Goal: Task Accomplishment & Management: Manage account settings

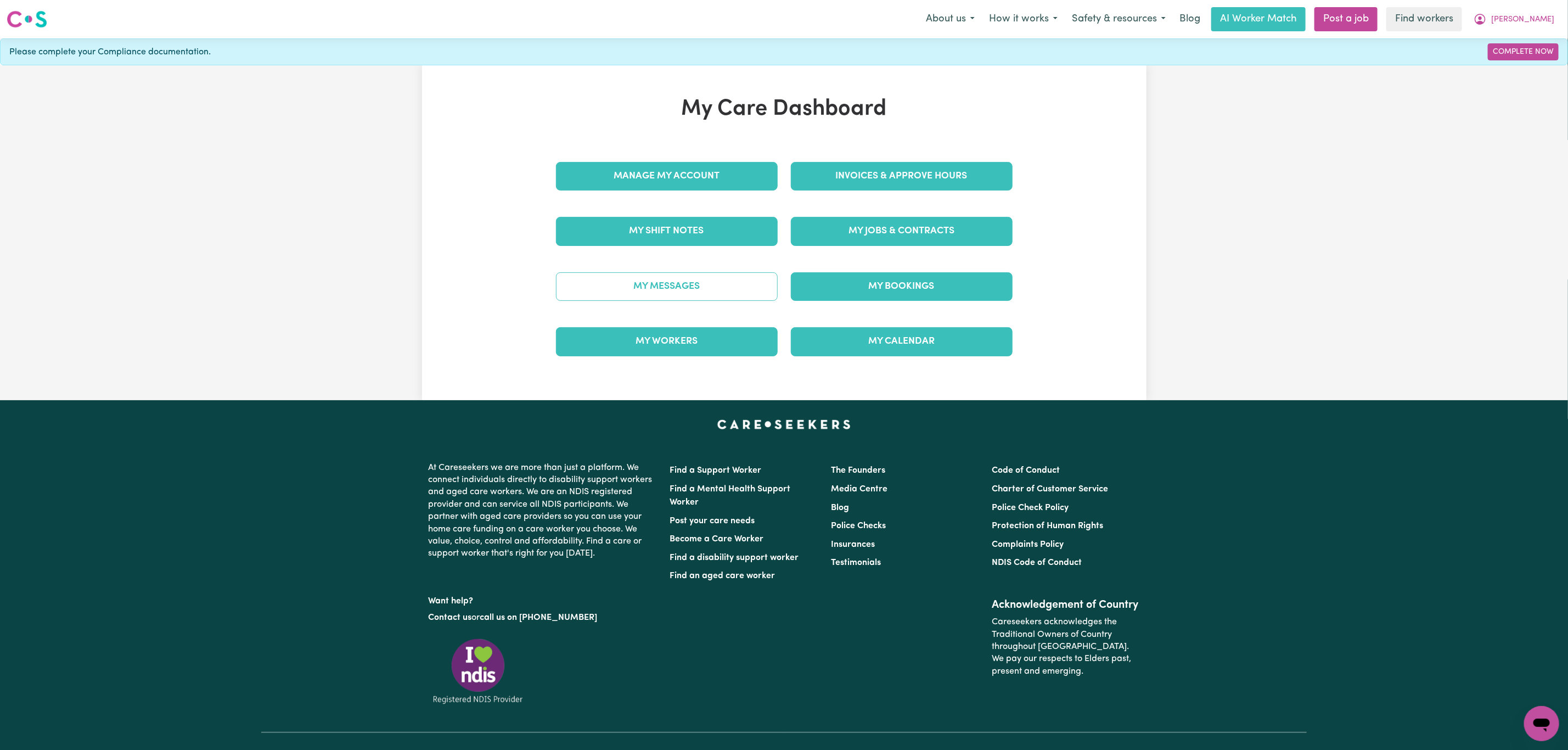
drag, startPoint x: 784, startPoint y: 285, endPoint x: 776, endPoint y: 288, distance: 8.5
click at [784, 285] on div "My Bookings" at bounding box center [902, 286] width 235 height 55
click at [762, 292] on link "My Messages" at bounding box center [666, 287] width 222 height 29
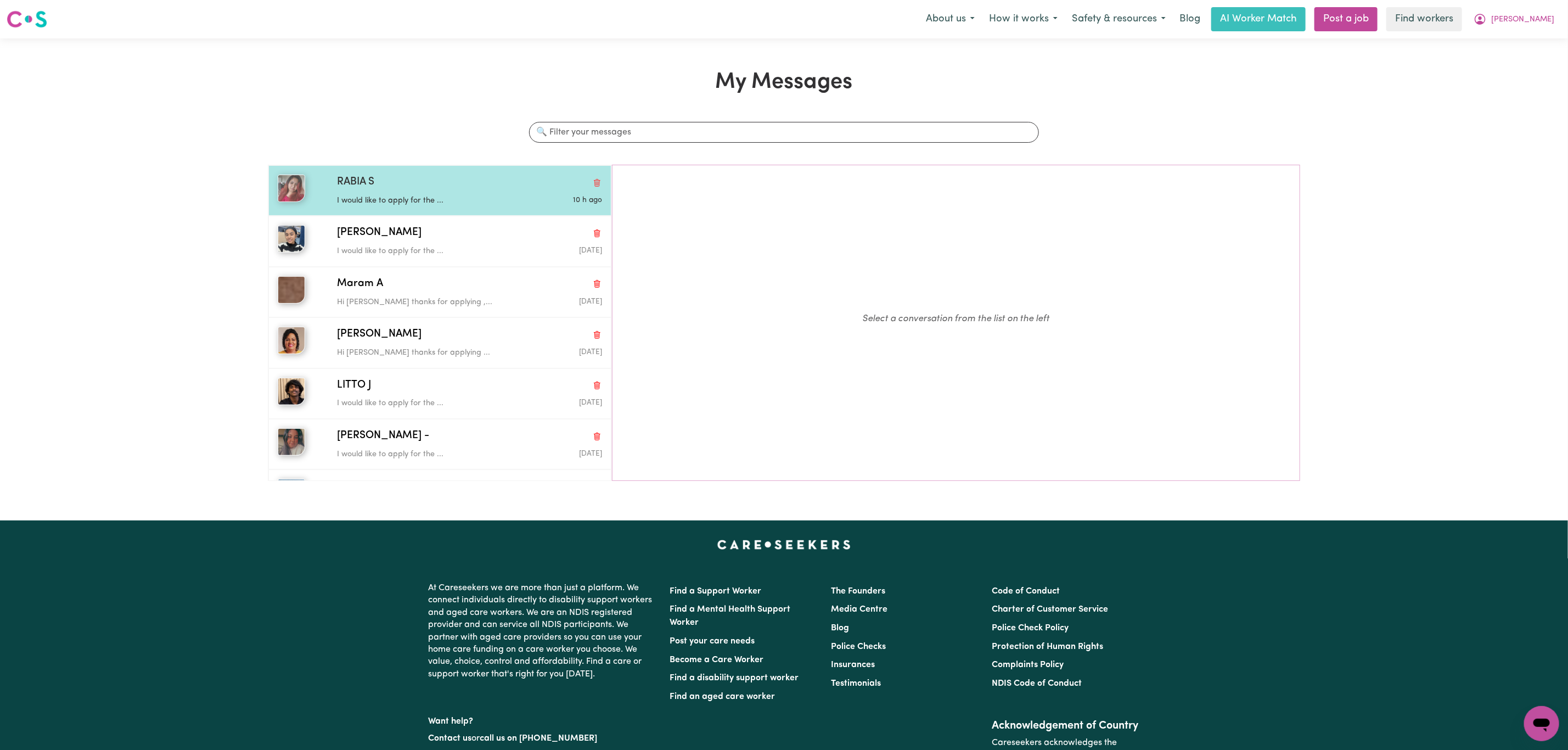
click at [395, 196] on p "I would like to apply for the ..." at bounding box center [425, 201] width 177 height 12
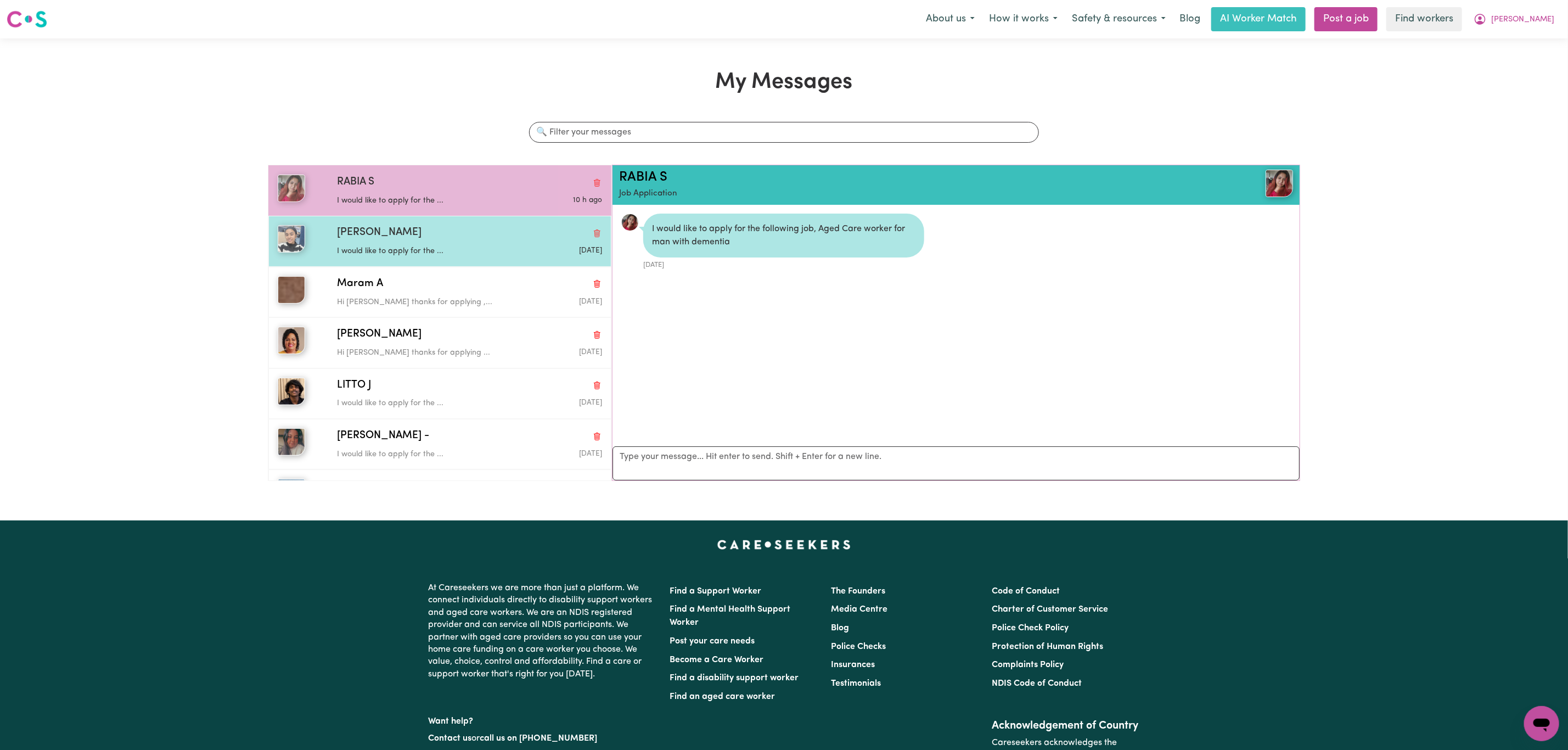
scroll to position [7, 0]
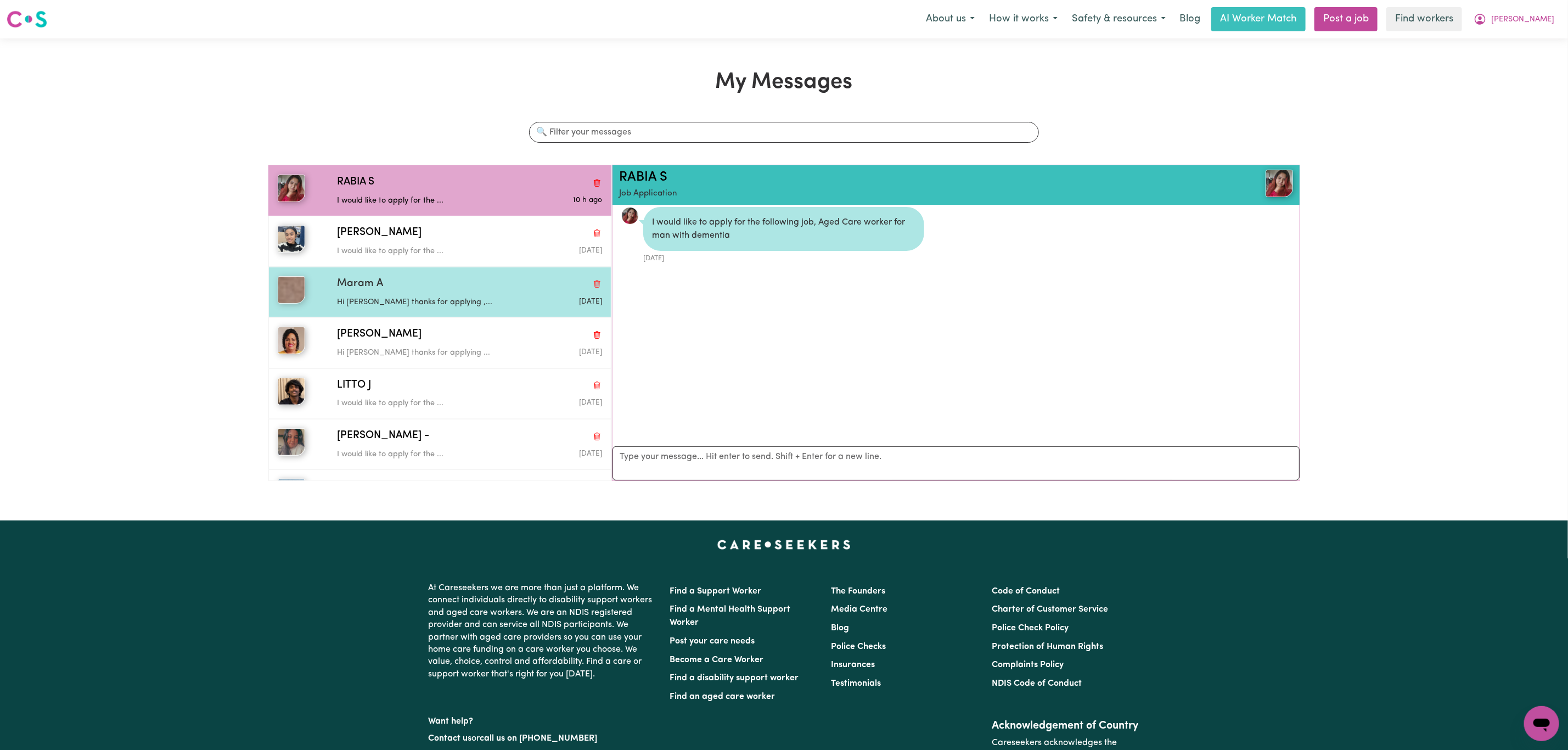
click at [400, 307] on p "Hi [PERSON_NAME] thanks for applying ,..." at bounding box center [425, 303] width 177 height 12
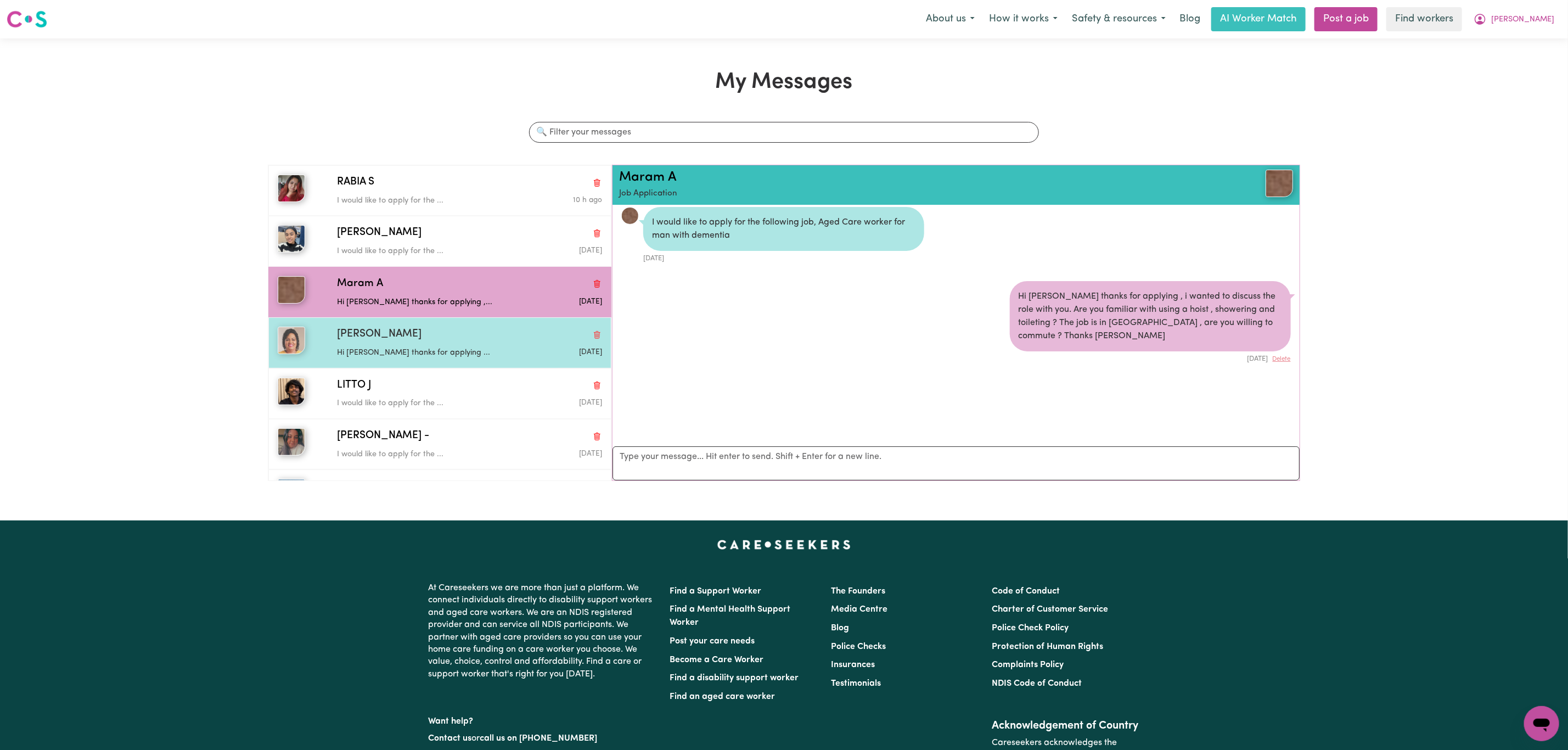
click at [423, 351] on p "Hi [PERSON_NAME] thanks for applying ..." at bounding box center [425, 353] width 177 height 12
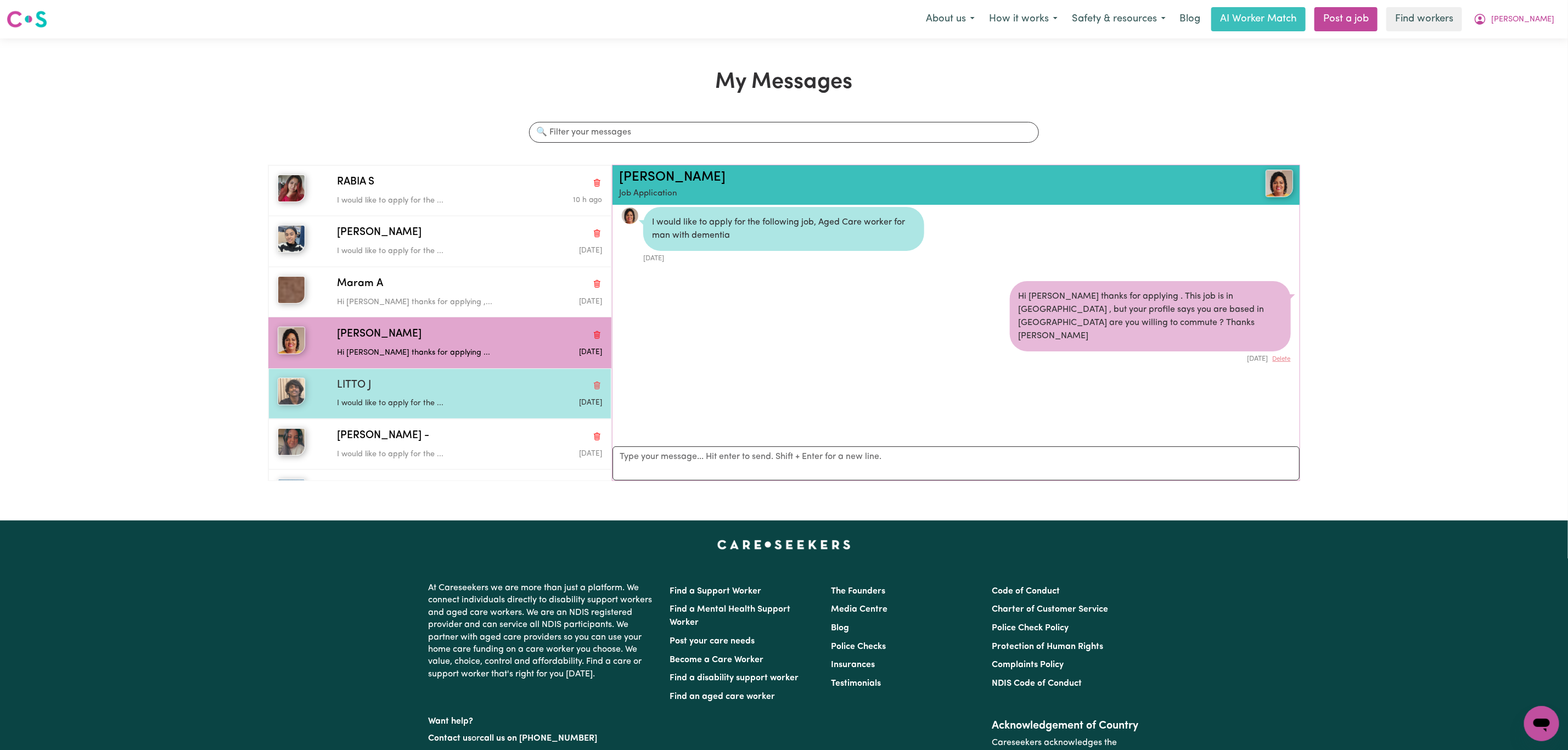
click at [402, 382] on div "LITTO J" at bounding box center [469, 385] width 265 height 16
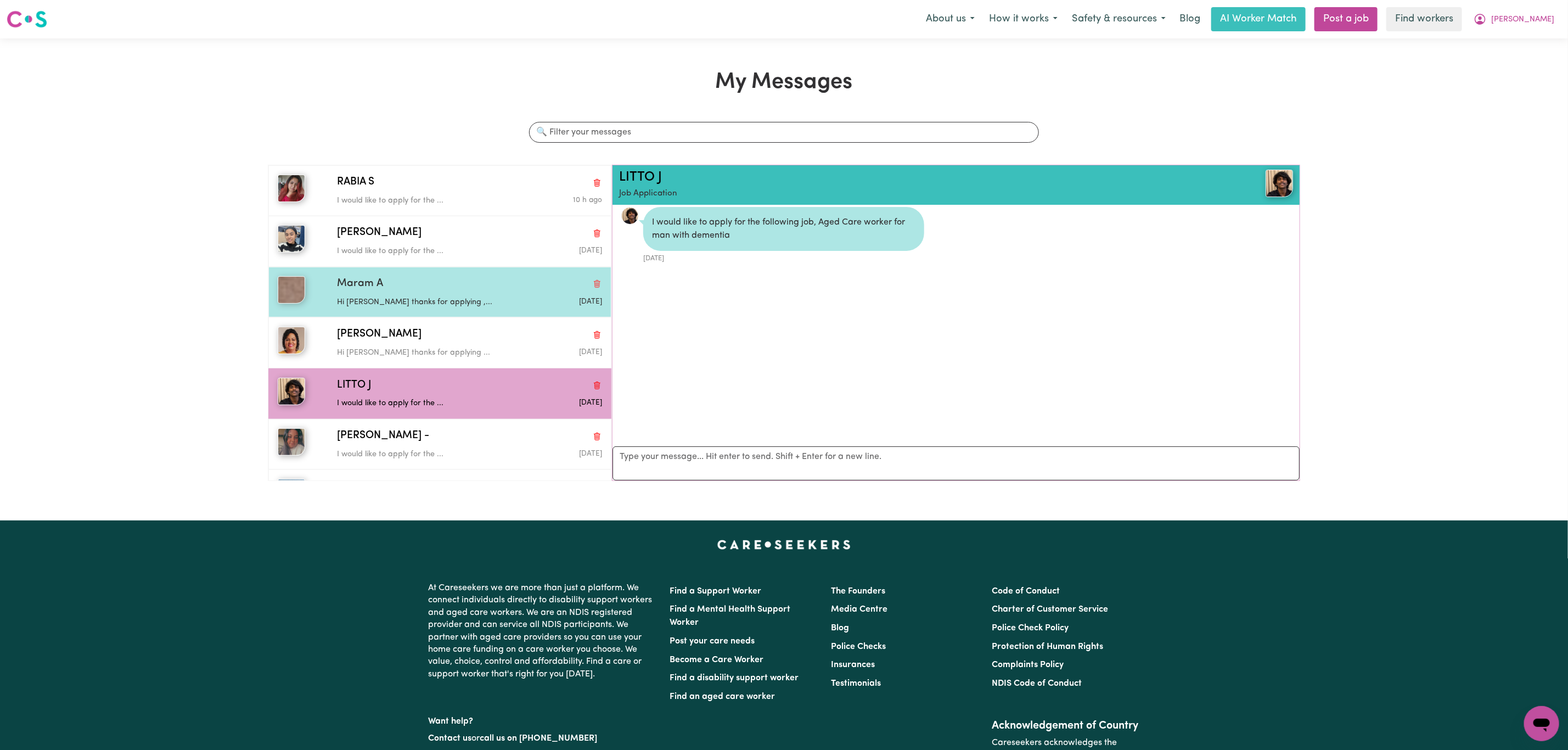
click at [411, 284] on div "Maram A" at bounding box center [469, 284] width 265 height 16
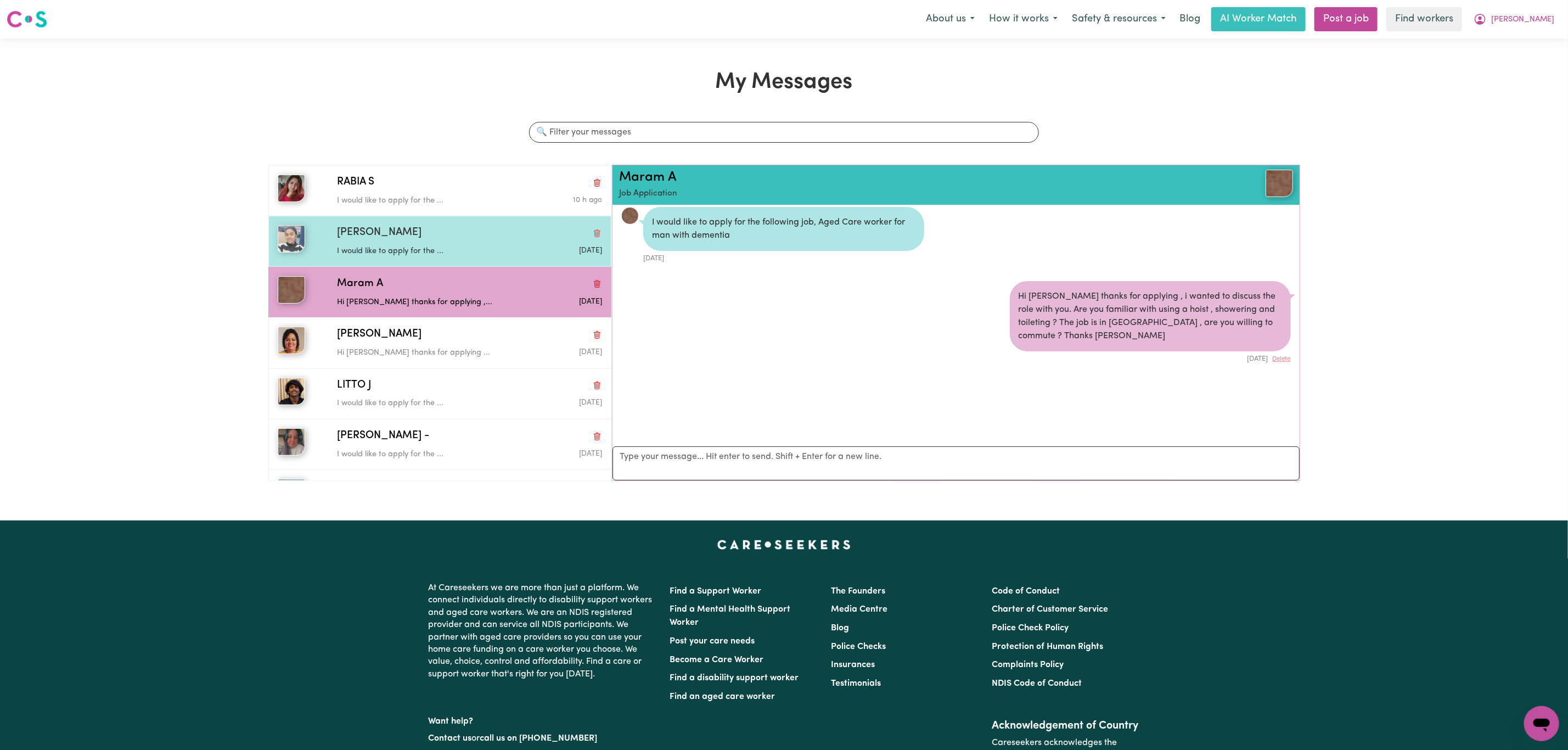
click at [412, 242] on div "I would like to apply for the ..." at bounding box center [425, 249] width 177 height 17
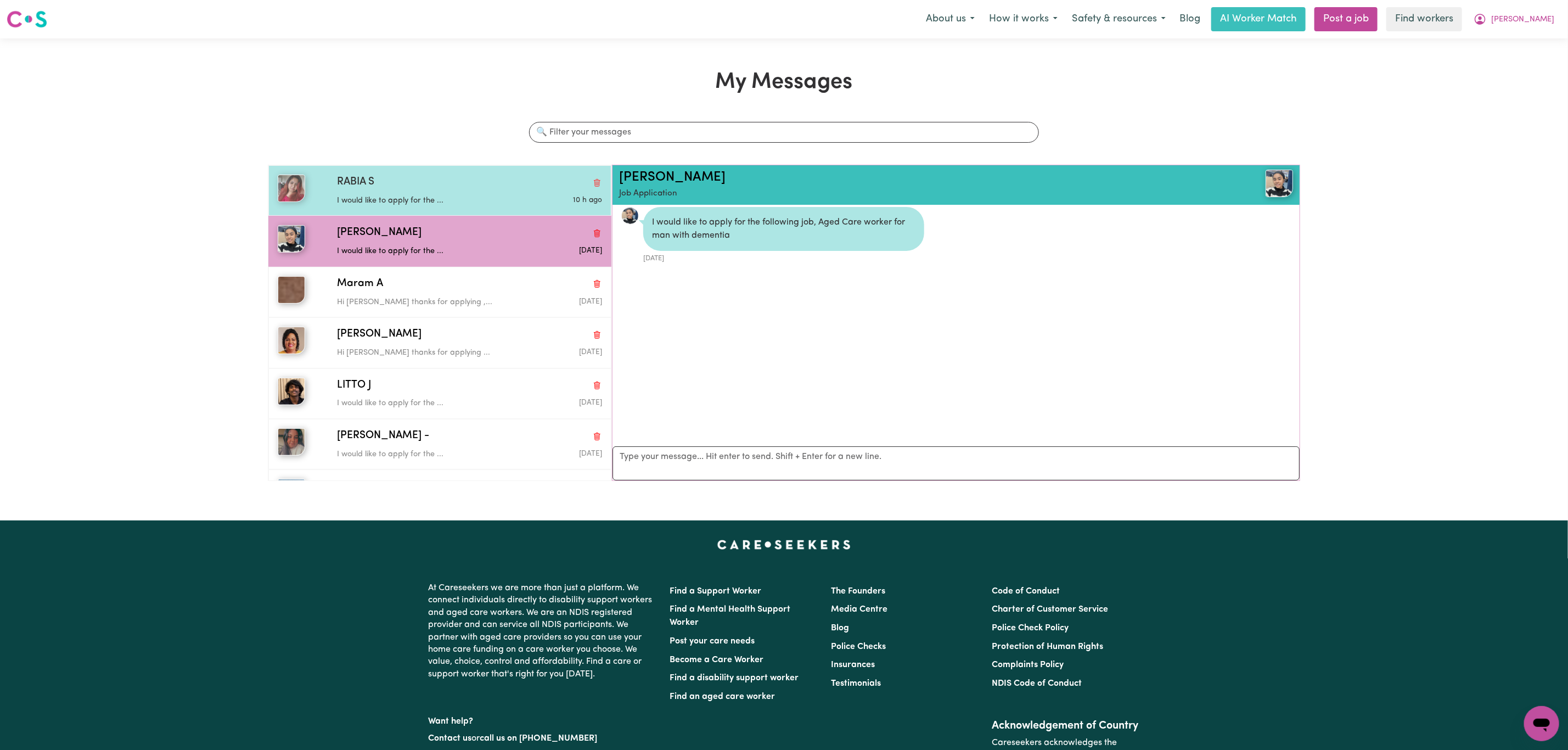
click at [415, 193] on div "I would like to apply for the ..." at bounding box center [425, 198] width 177 height 17
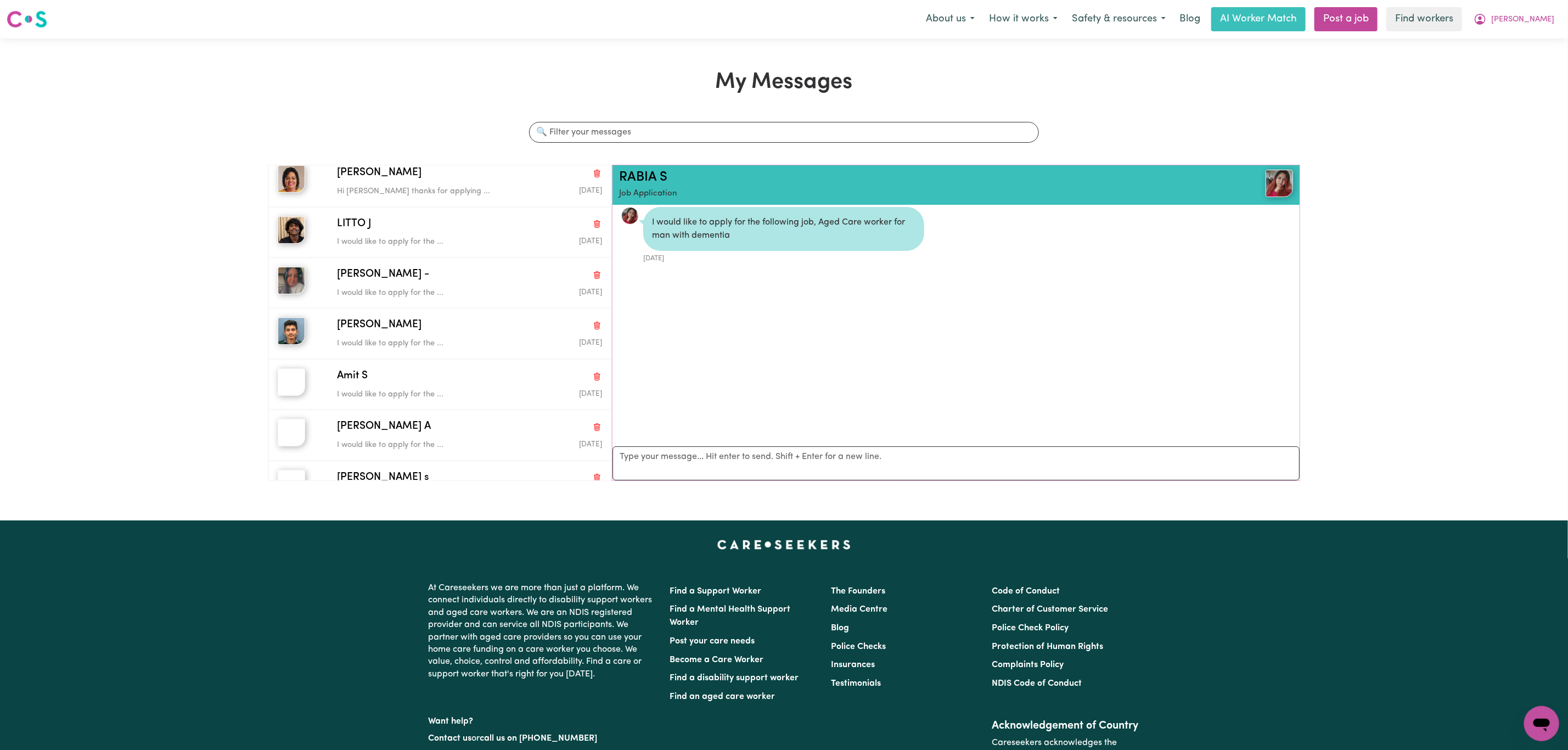
scroll to position [164, 0]
click at [433, 287] on p "I would like to apply for the ..." at bounding box center [425, 290] width 177 height 12
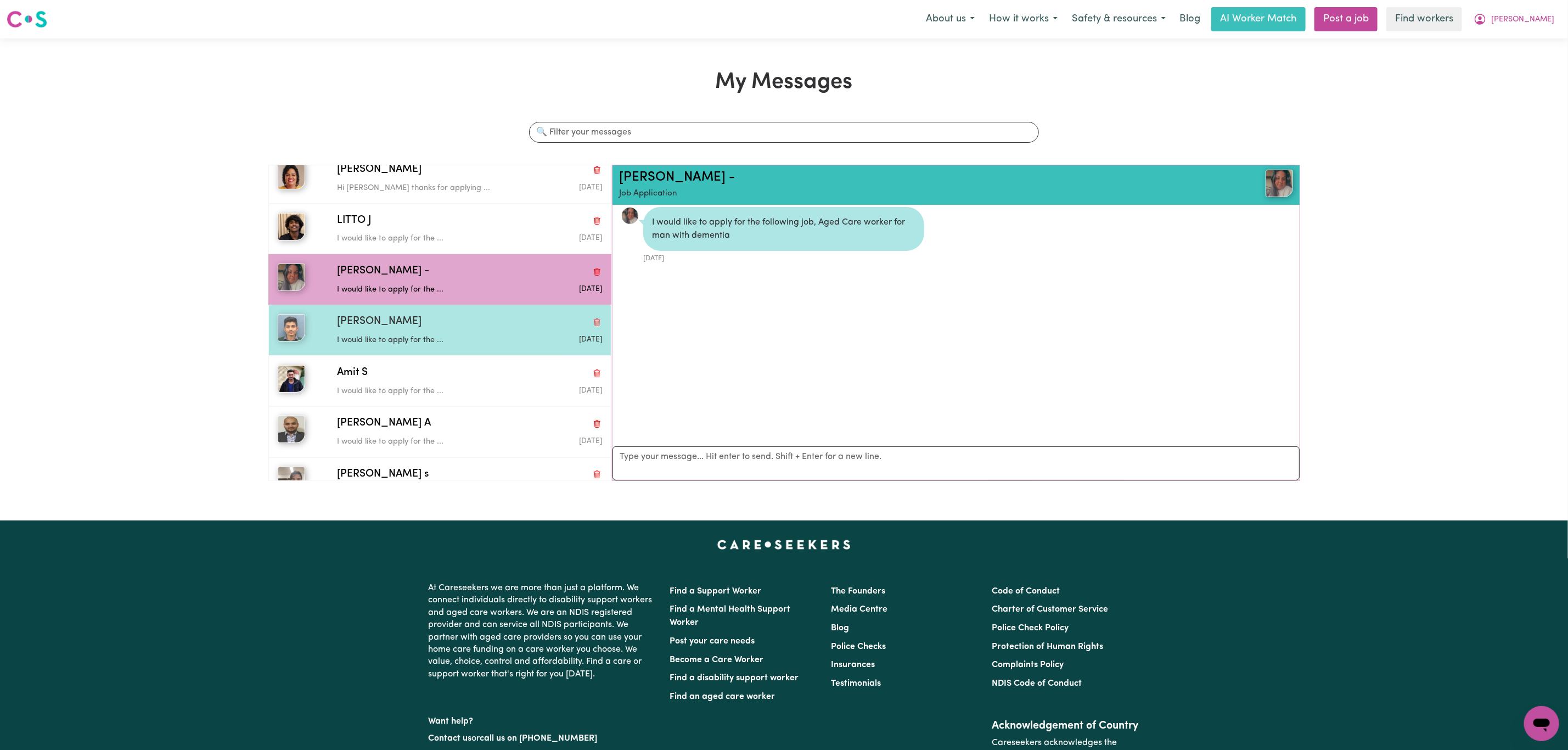
click at [436, 341] on p "I would like to apply for the ..." at bounding box center [425, 341] width 177 height 12
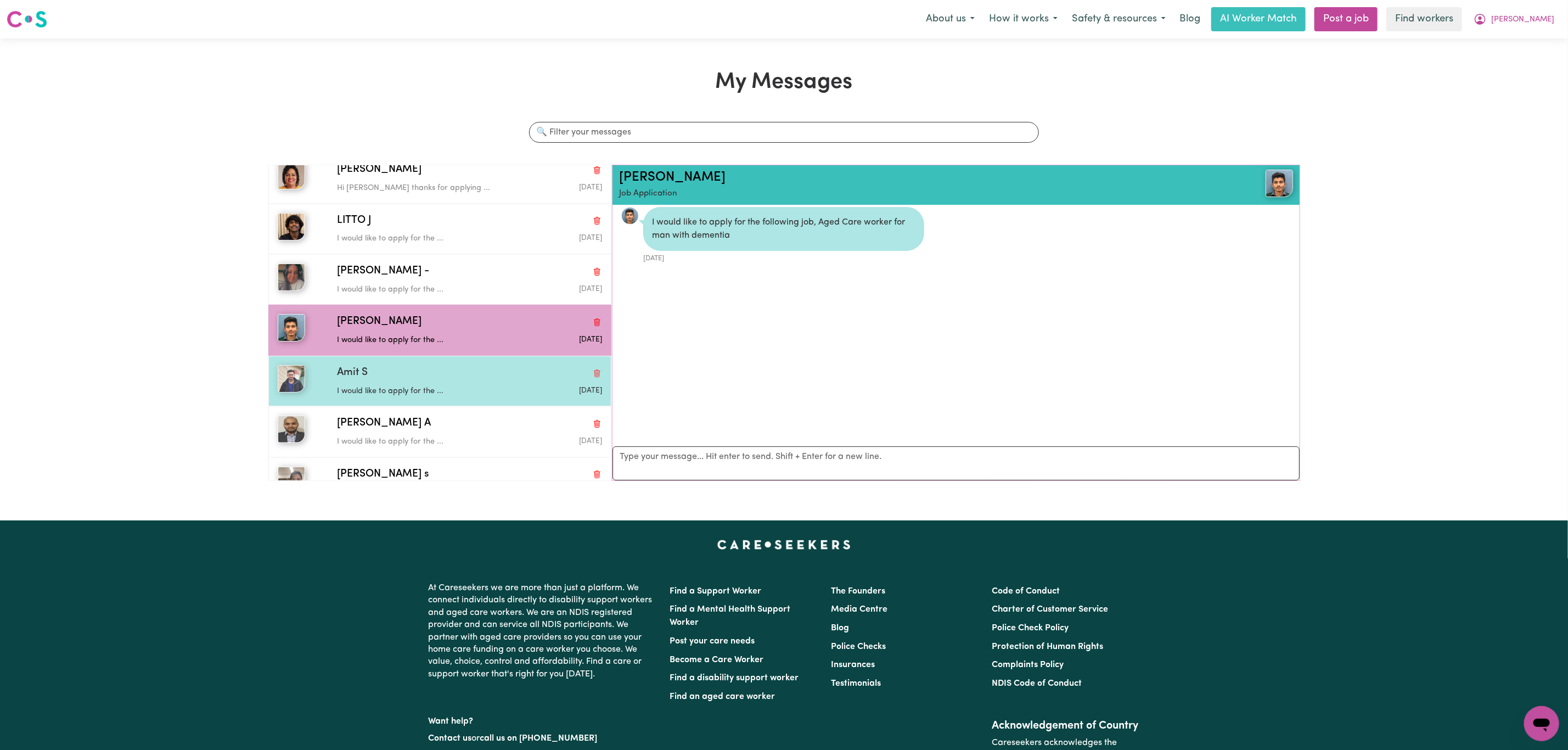
click at [431, 403] on div "Amit S I would like to apply for the ... [DATE]" at bounding box center [439, 381] width 343 height 50
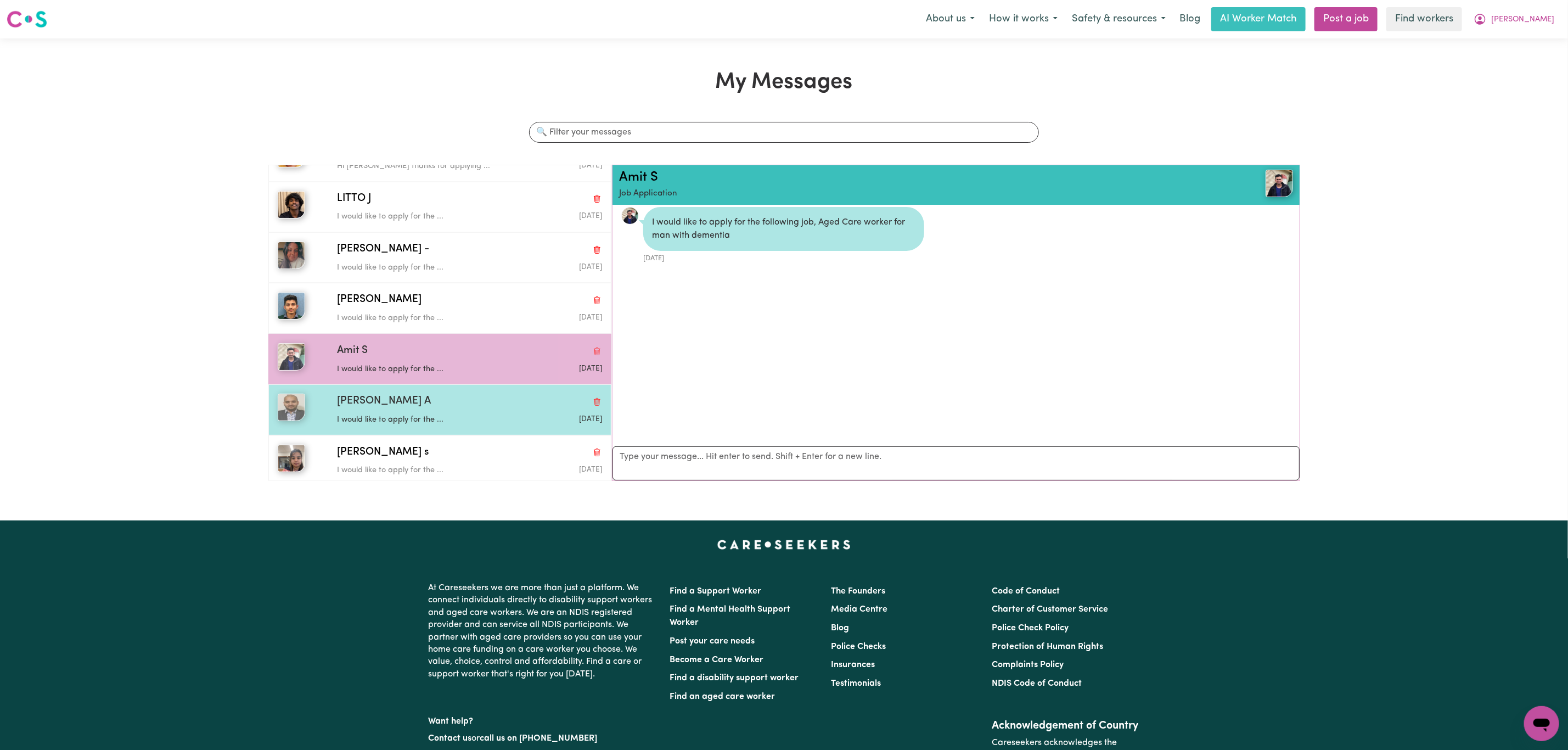
scroll to position [198, 0]
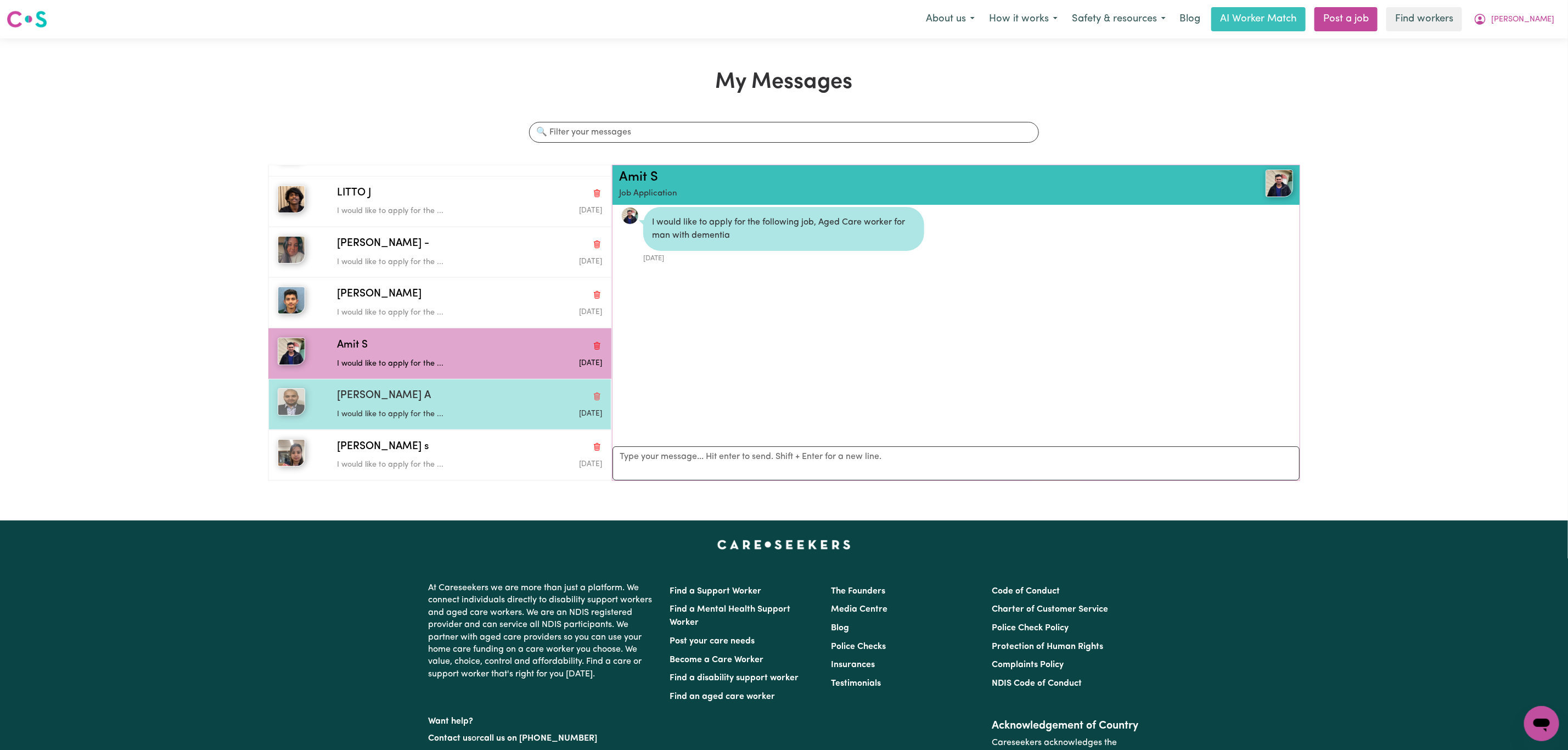
click at [425, 392] on div "[PERSON_NAME] A" at bounding box center [469, 396] width 265 height 16
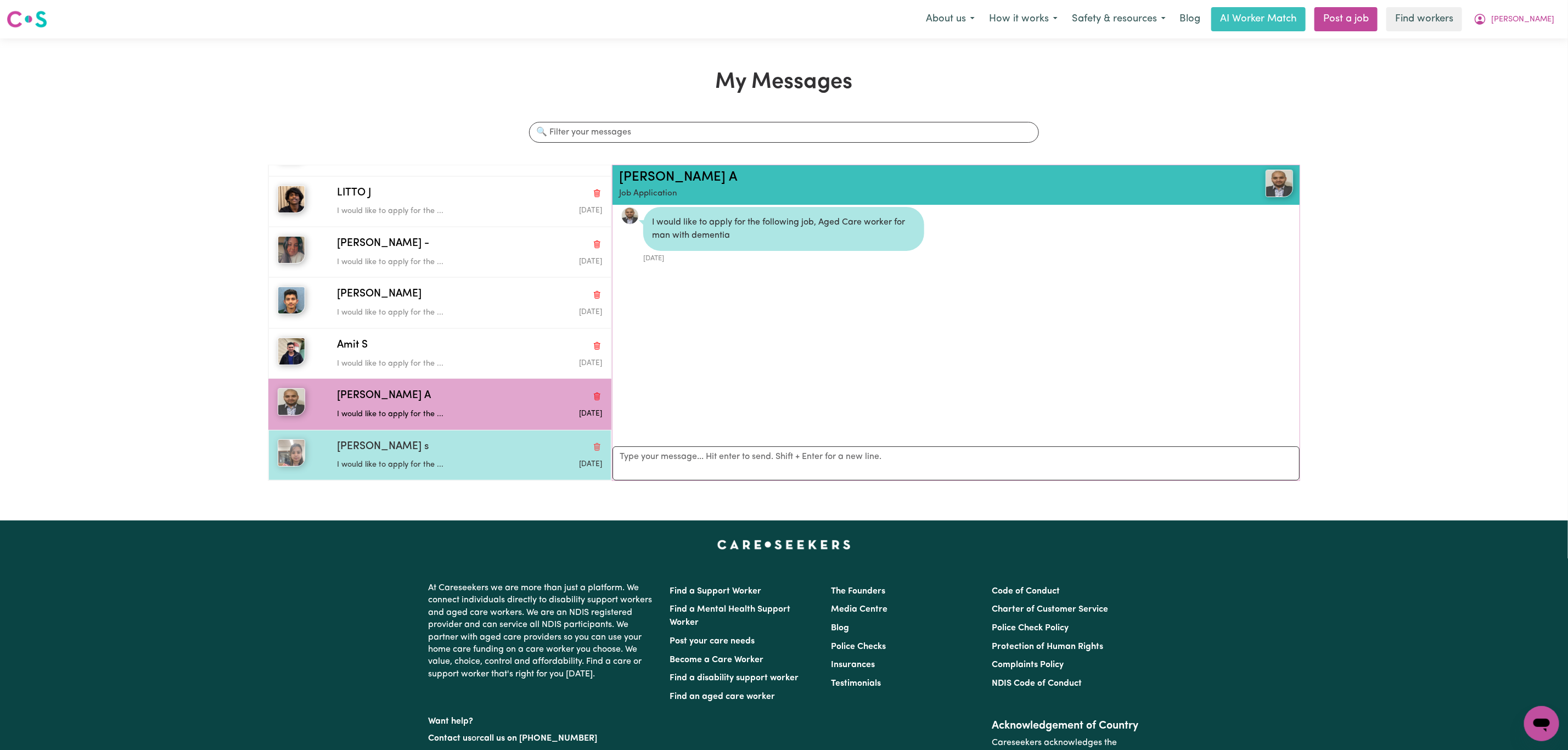
click at [419, 454] on div "[PERSON_NAME] s" at bounding box center [469, 447] width 265 height 16
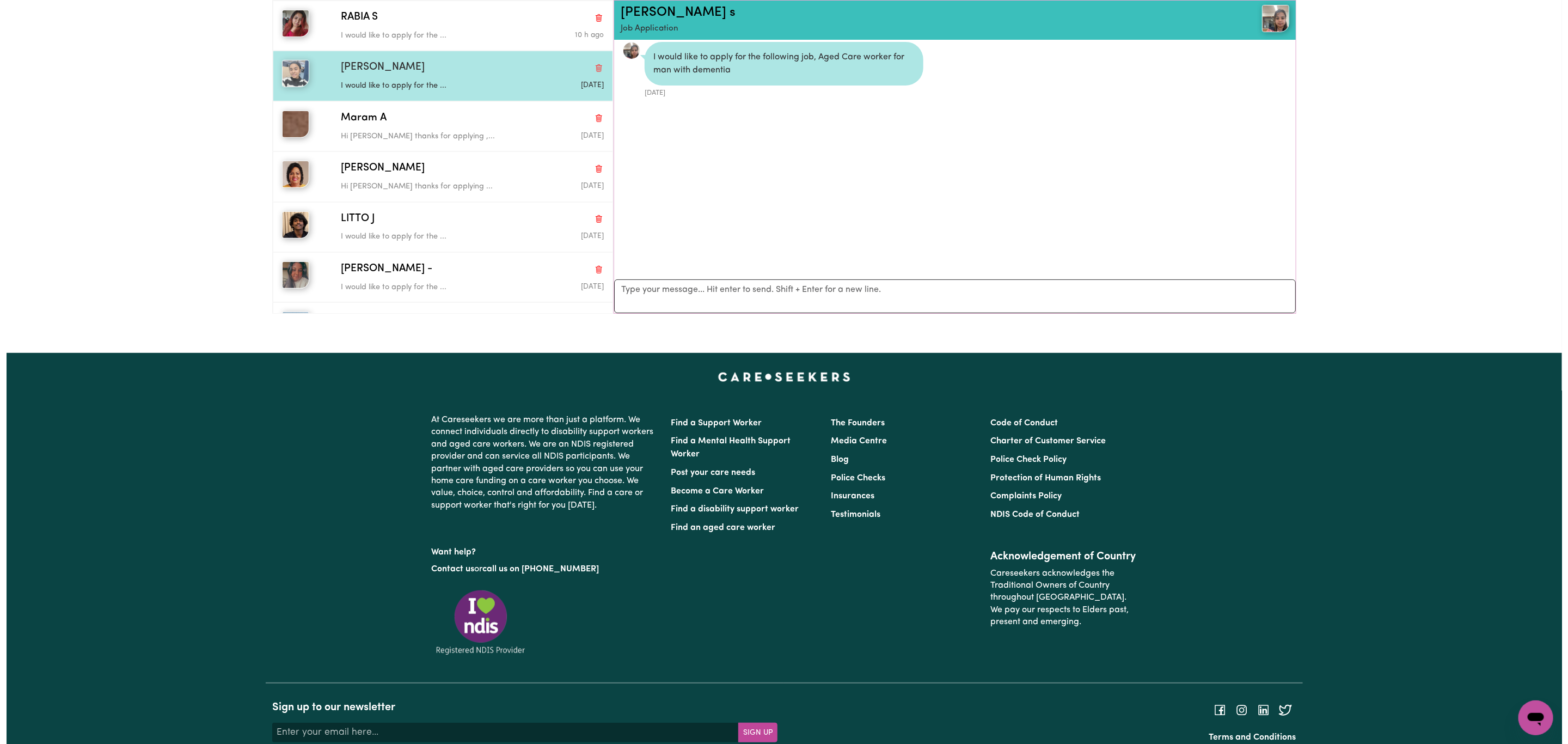
scroll to position [0, 0]
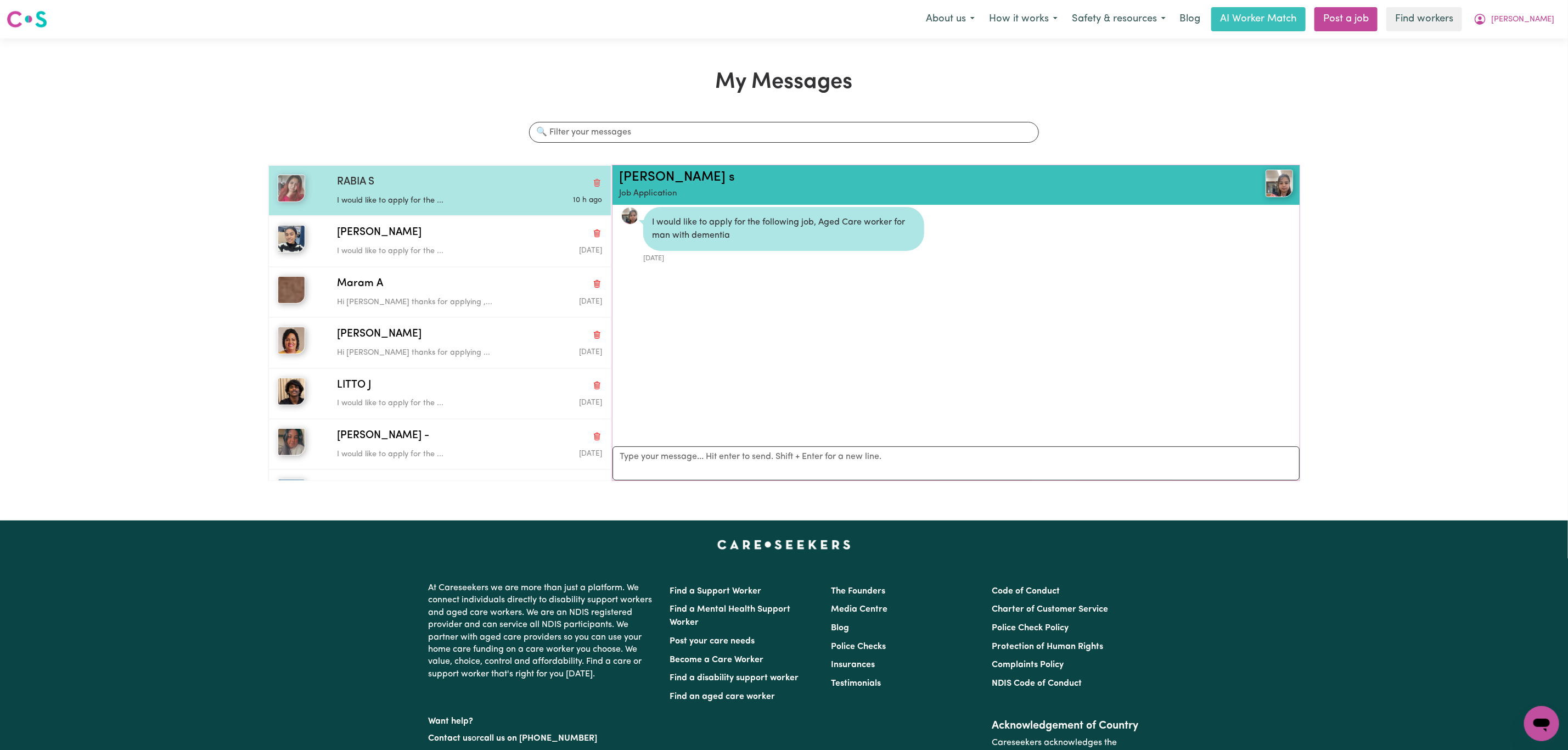
click at [434, 195] on div "I would like to apply for the ..." at bounding box center [425, 198] width 177 height 17
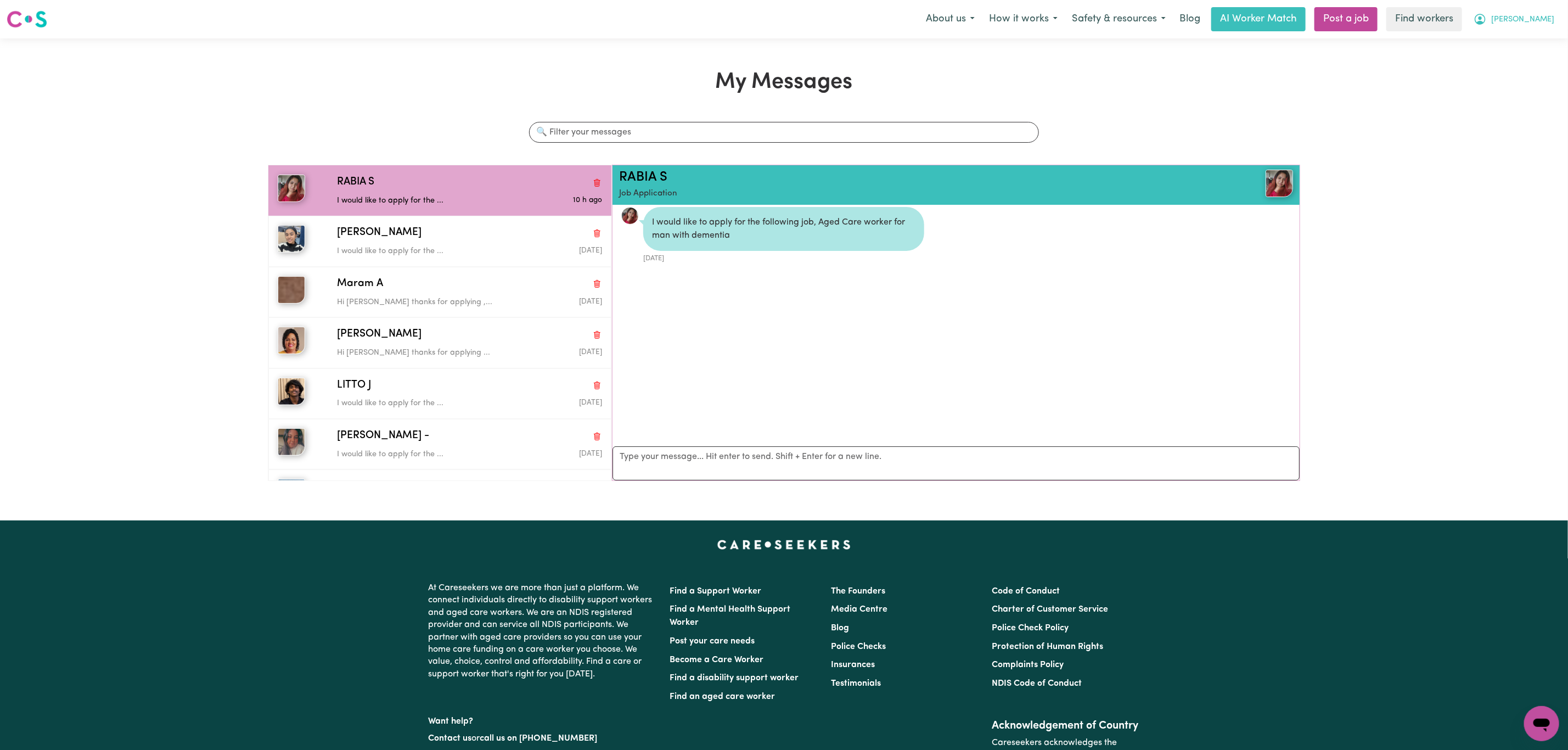
drag, startPoint x: 1563, startPoint y: 17, endPoint x: 1555, endPoint y: 22, distance: 9.4
click at [1563, 17] on div "Menu About us How it works Safety & resources Blog AI Worker Match Post a job F…" at bounding box center [784, 19] width 1568 height 25
click at [1538, 28] on button "[PERSON_NAME]" at bounding box center [1514, 20] width 95 height 23
click at [1526, 44] on link "My Dashboard" at bounding box center [1517, 43] width 87 height 21
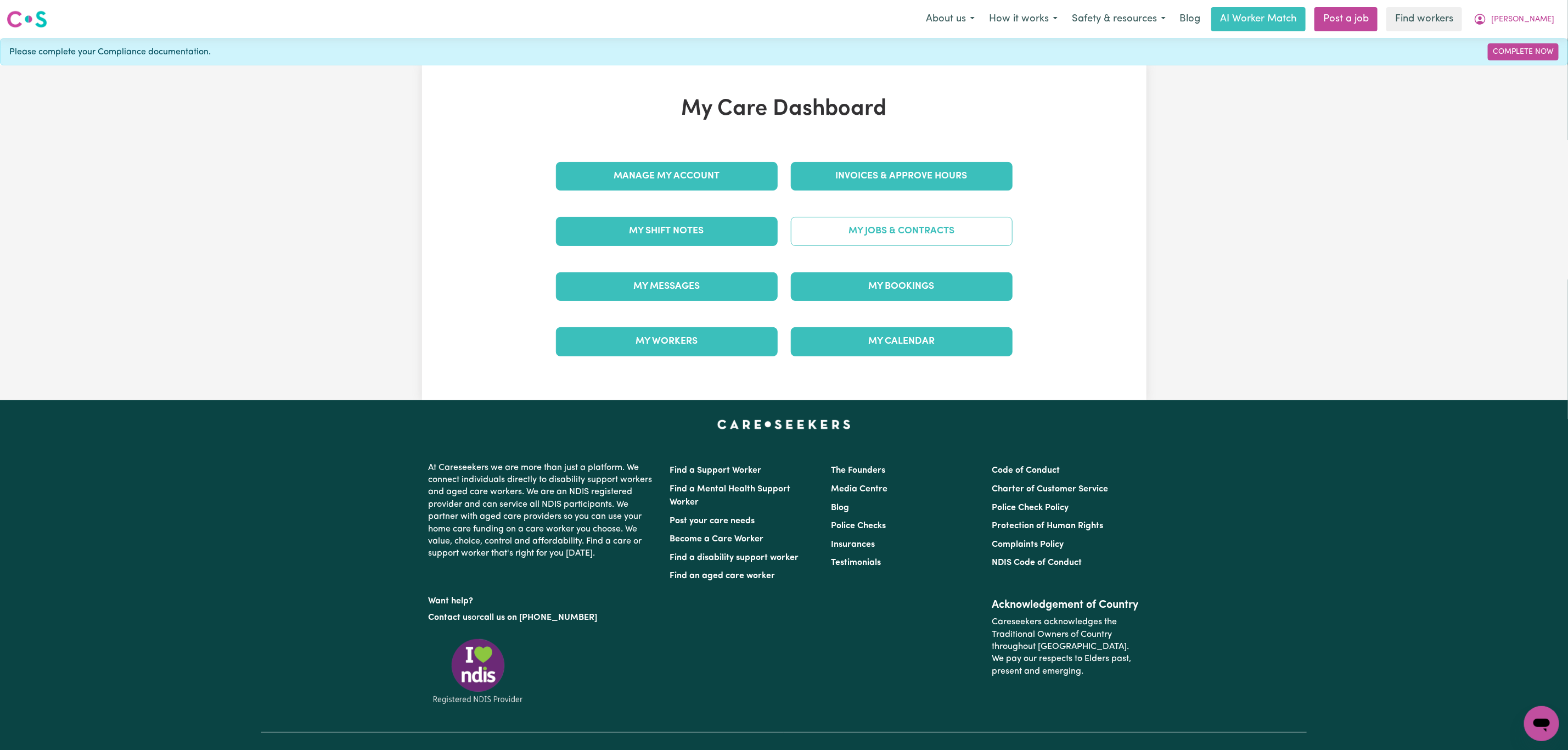
click at [843, 234] on link "My Jobs & Contracts" at bounding box center [902, 231] width 222 height 29
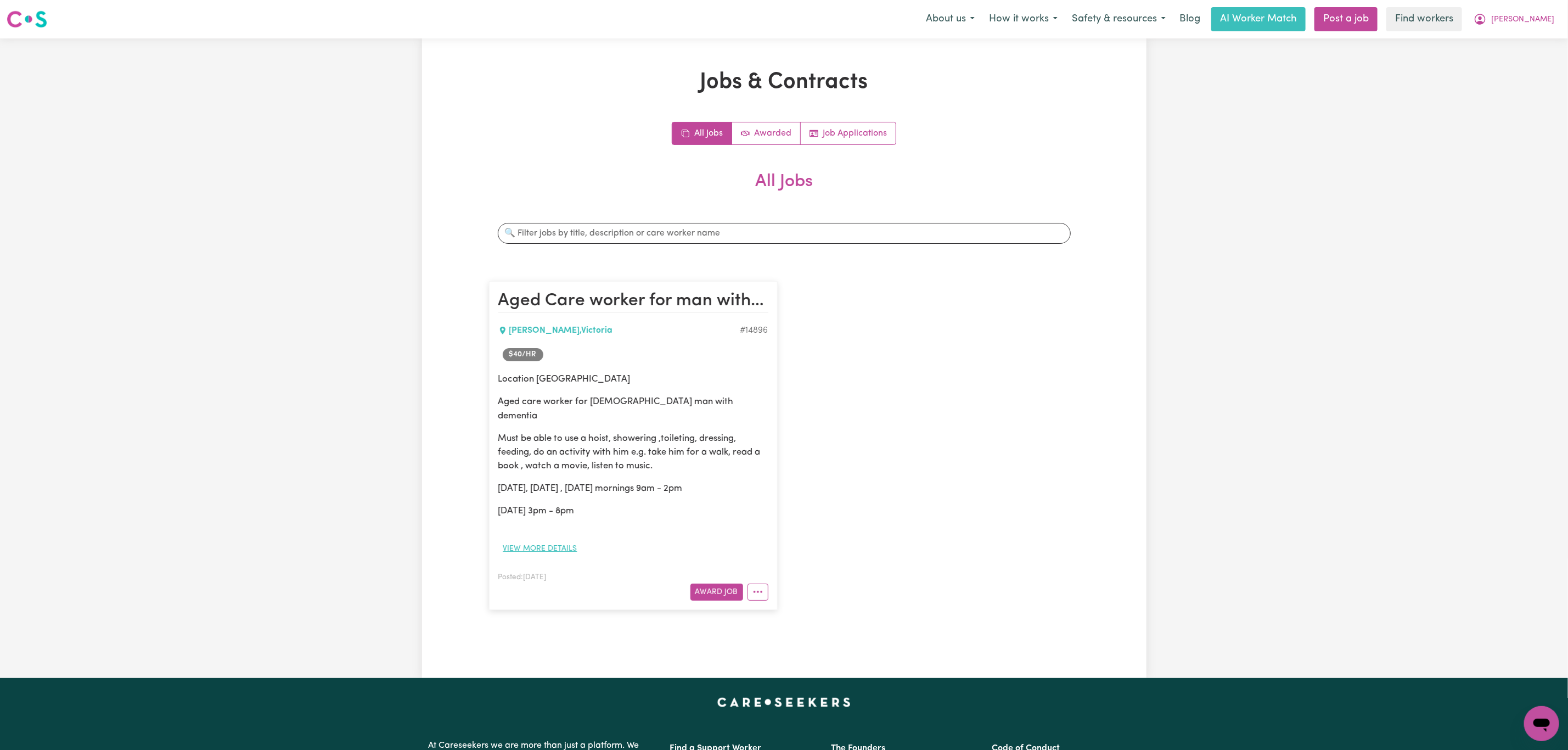
click at [558, 540] on button "View more details" at bounding box center [540, 549] width 84 height 17
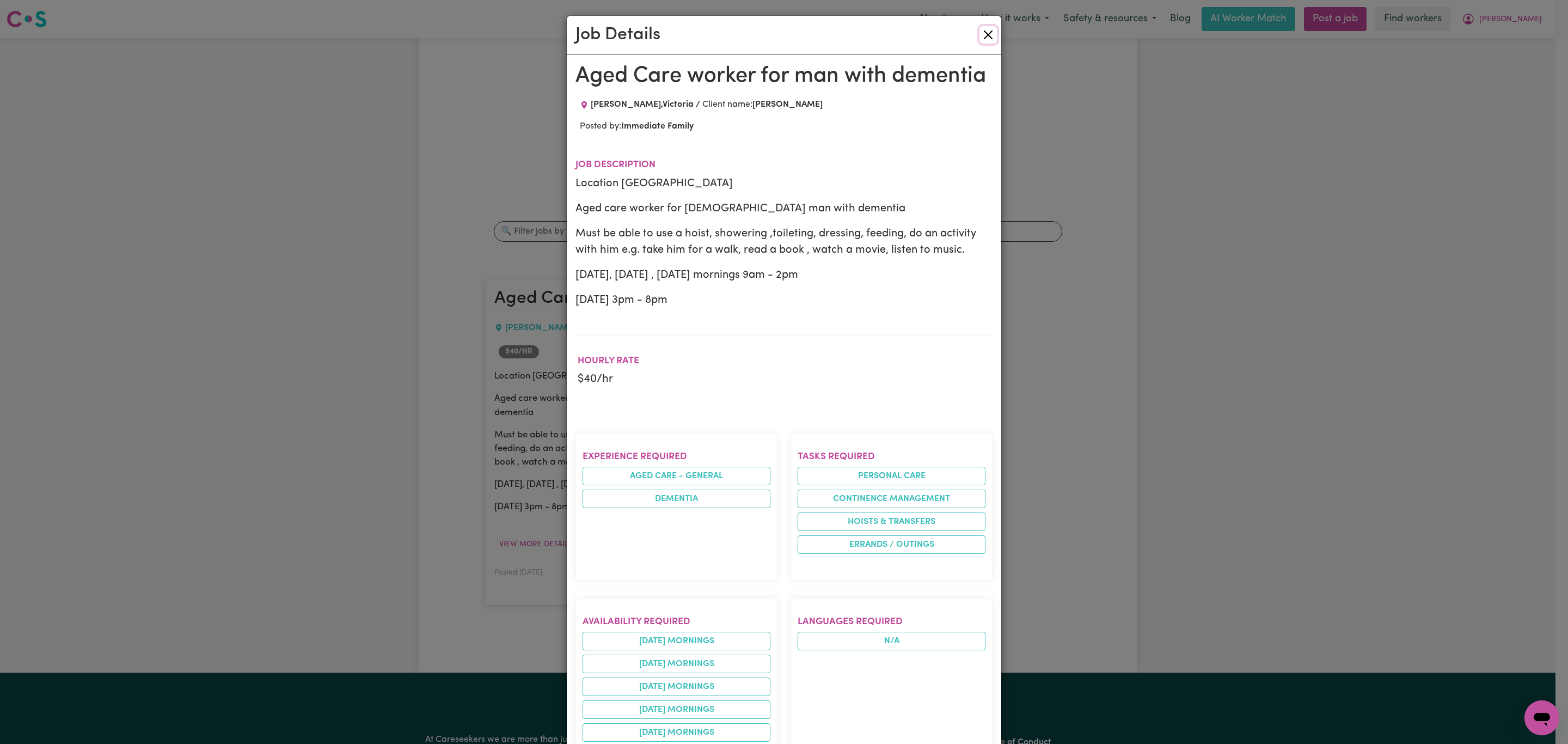
click at [983, 31] on button "Close" at bounding box center [988, 35] width 18 height 18
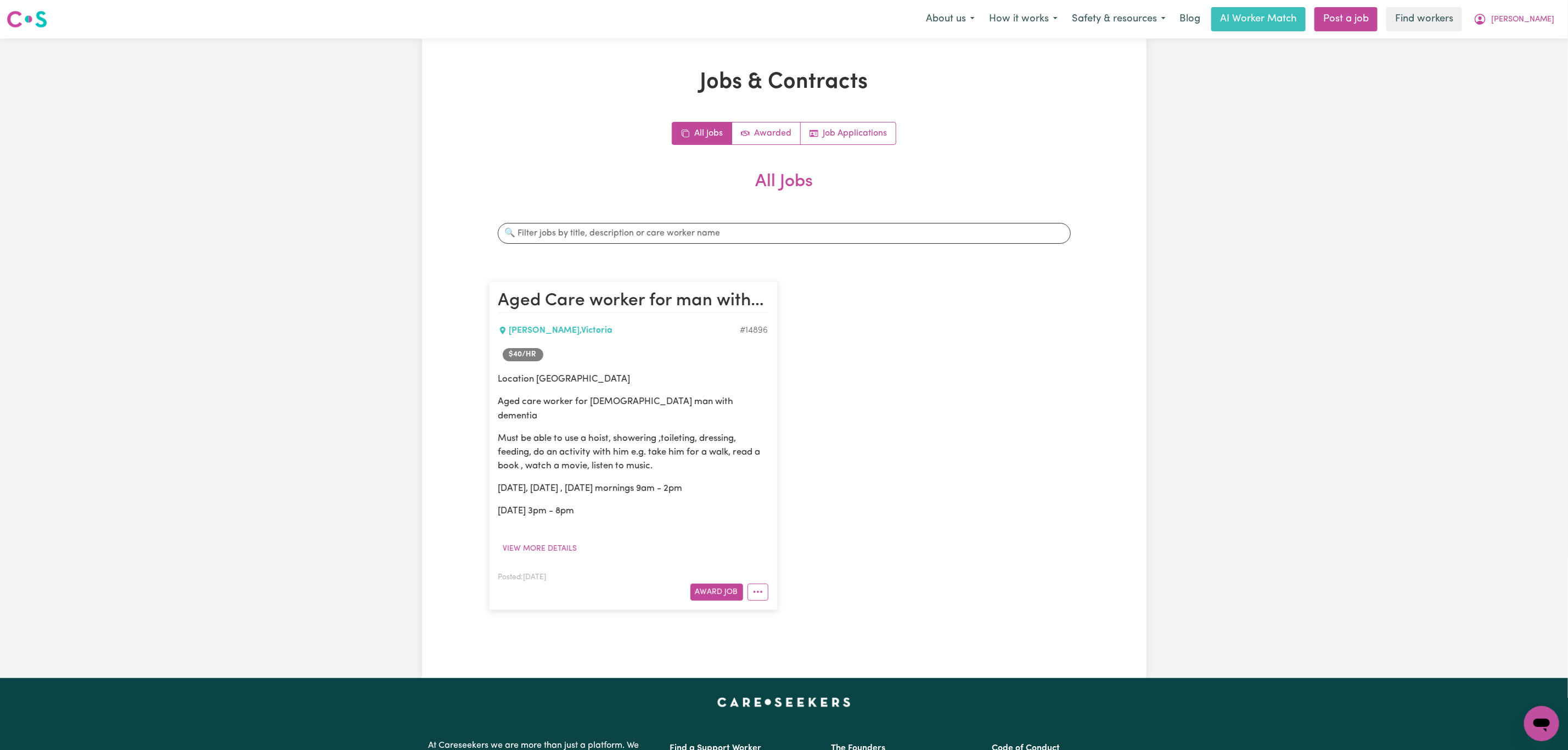
click at [550, 525] on div "Location [PERSON_NAME] Aged care worker for [DEMOGRAPHIC_DATA] man with dementi…" at bounding box center [633, 464] width 270 height 185
click at [558, 540] on button "View more details" at bounding box center [540, 549] width 84 height 17
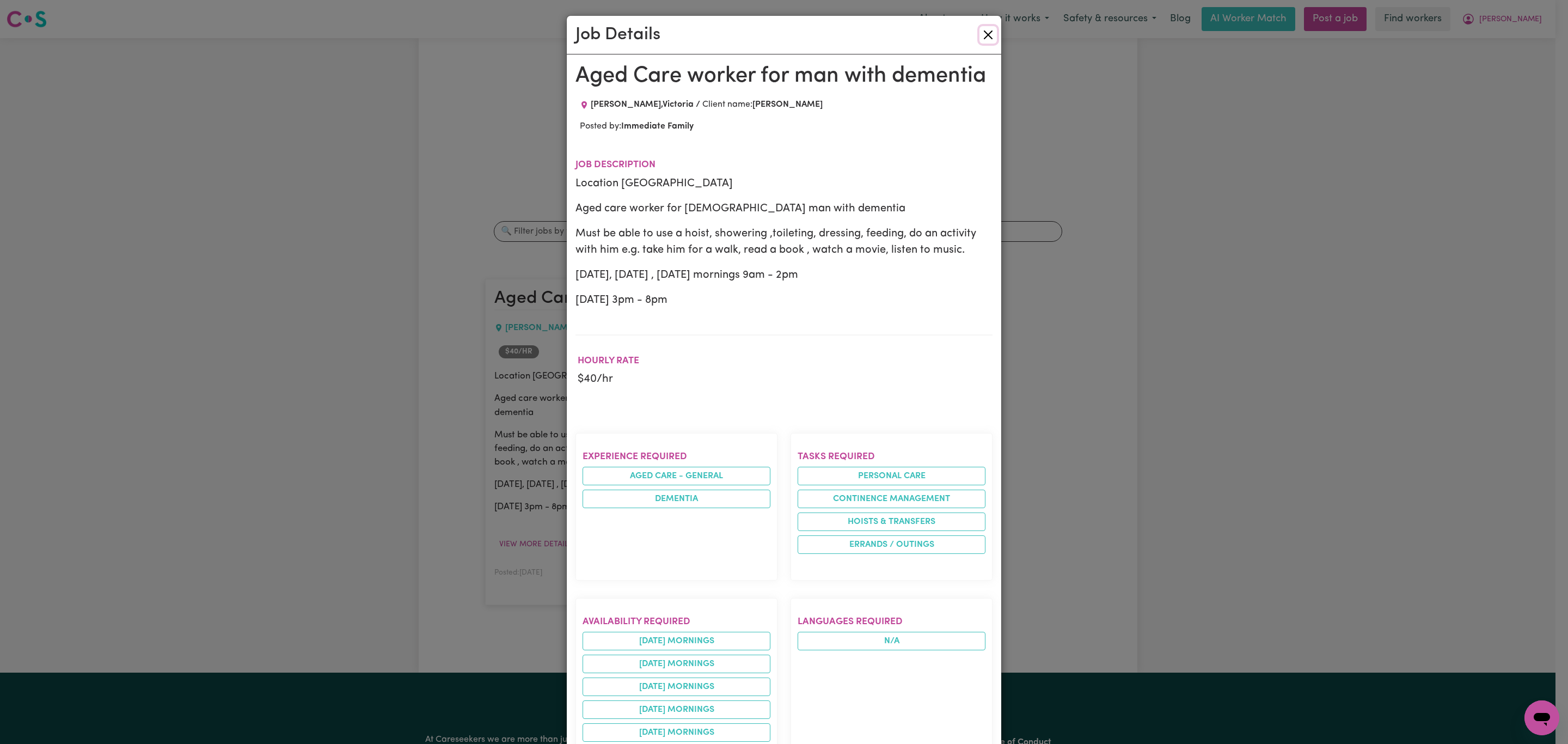
click at [984, 36] on button "Close" at bounding box center [988, 35] width 18 height 18
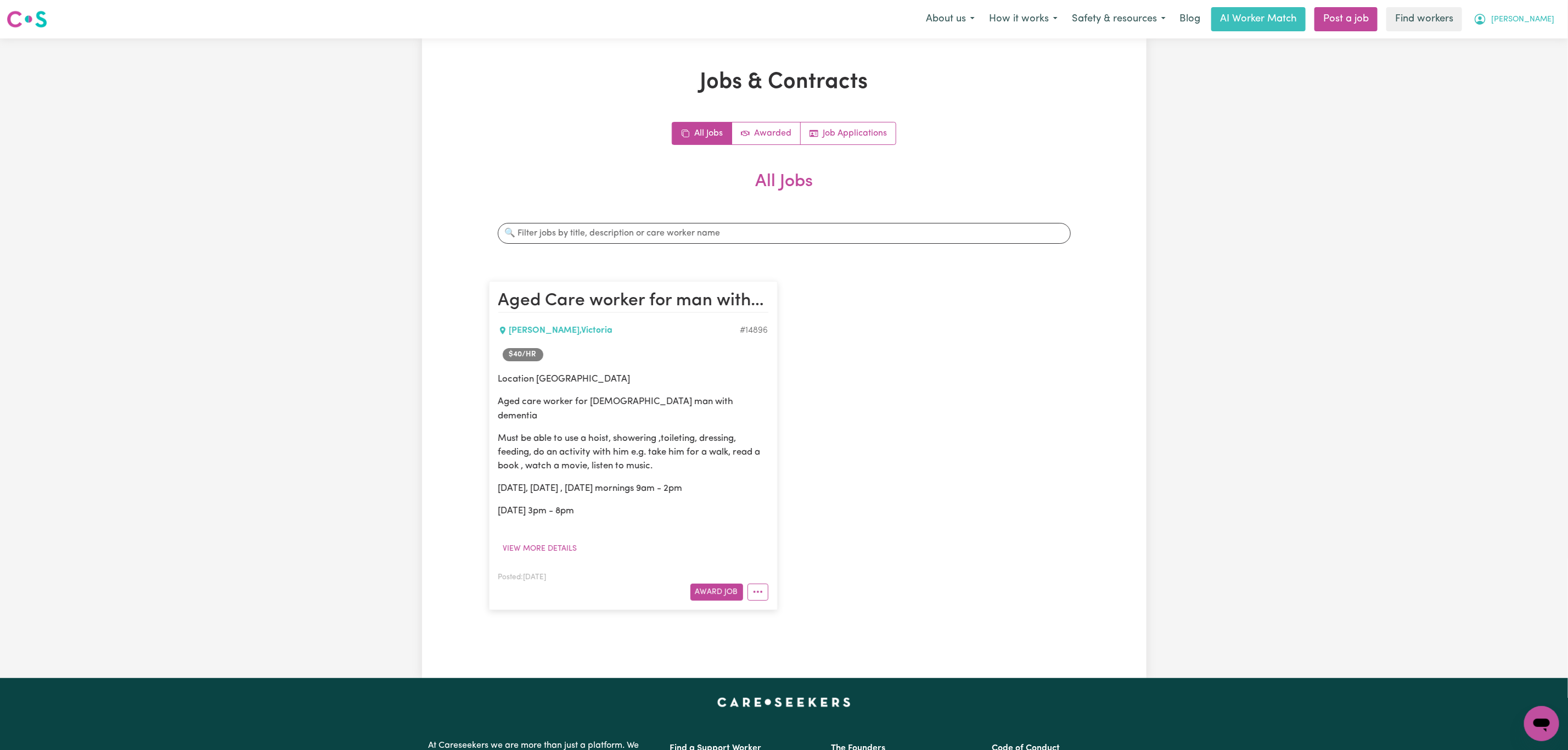
click at [1532, 14] on span "[PERSON_NAME]" at bounding box center [1523, 20] width 63 height 12
click at [1516, 38] on link "My Dashboard" at bounding box center [1517, 43] width 87 height 21
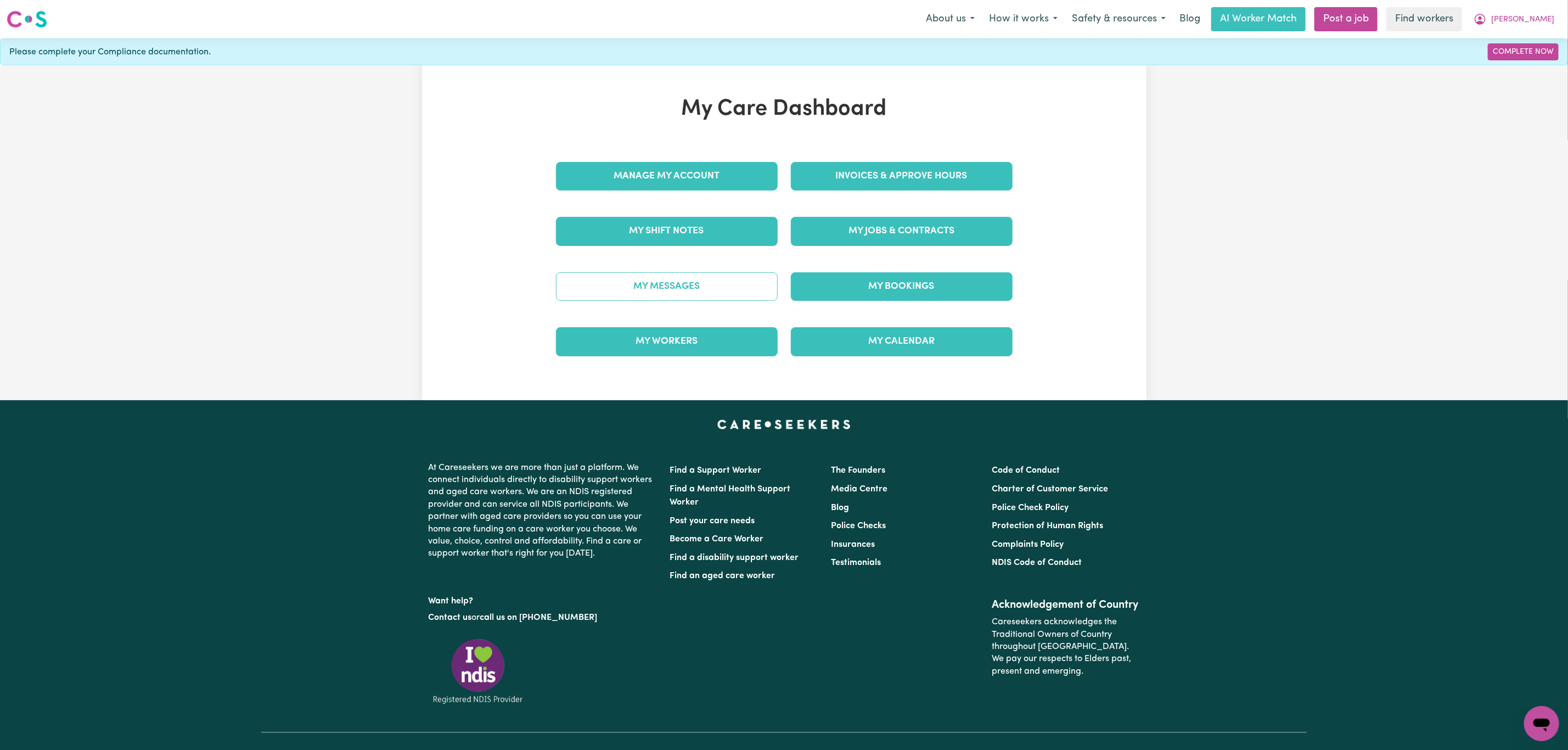
click at [666, 295] on link "My Messages" at bounding box center [666, 287] width 222 height 29
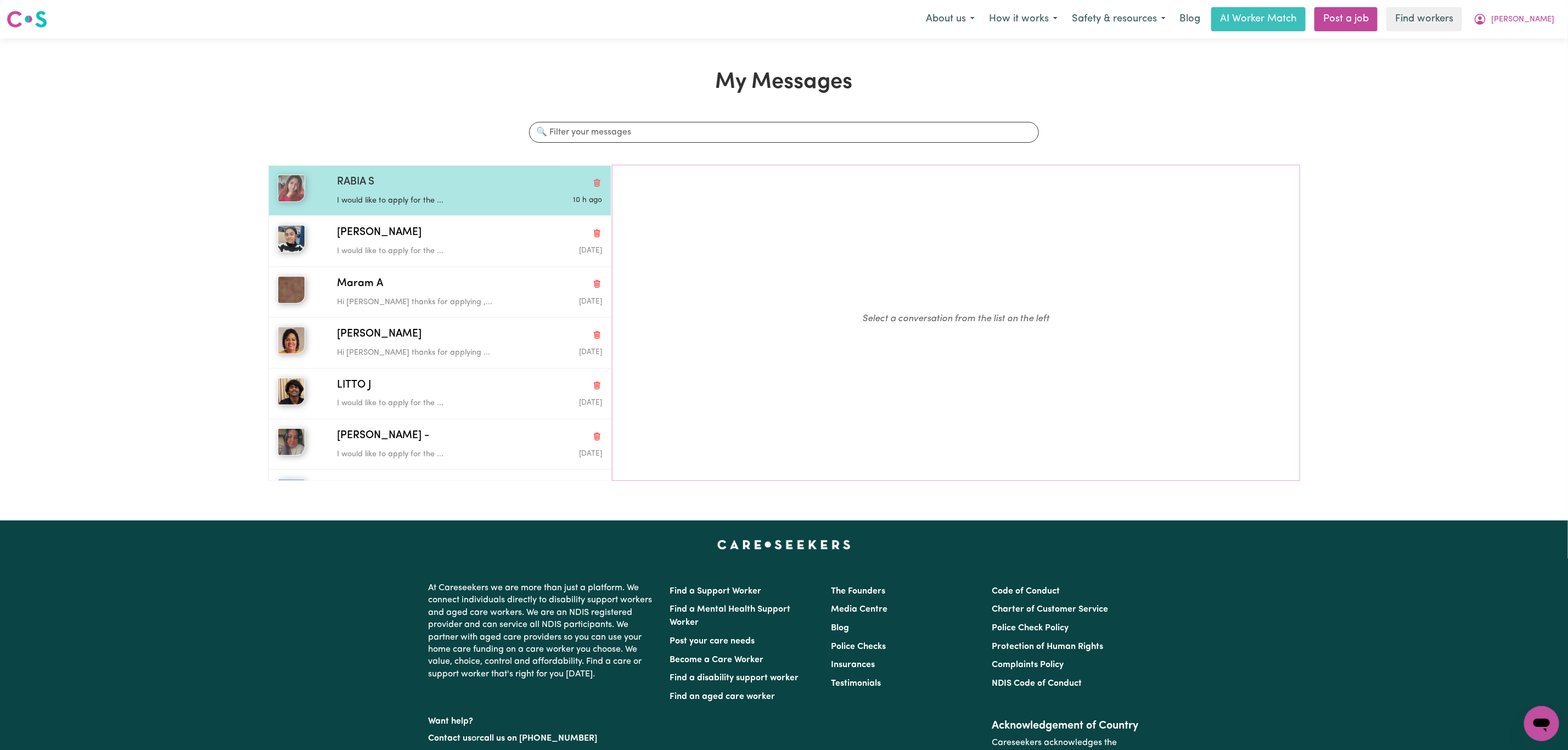
click at [386, 176] on div "RABIA S" at bounding box center [469, 182] width 265 height 16
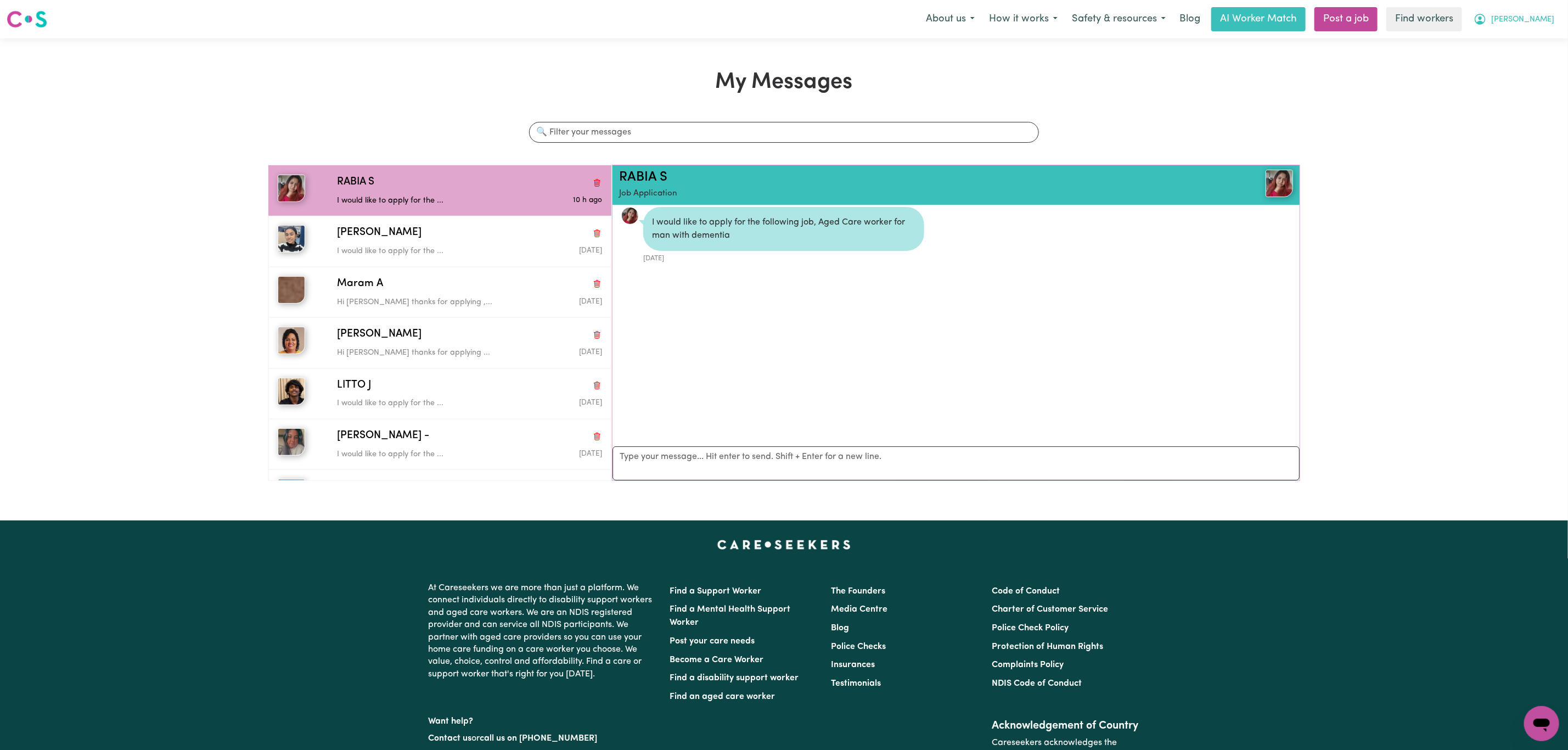
click at [1545, 23] on span "[PERSON_NAME]" at bounding box center [1523, 20] width 63 height 12
click at [1510, 71] on link "Logout" at bounding box center [1517, 63] width 87 height 21
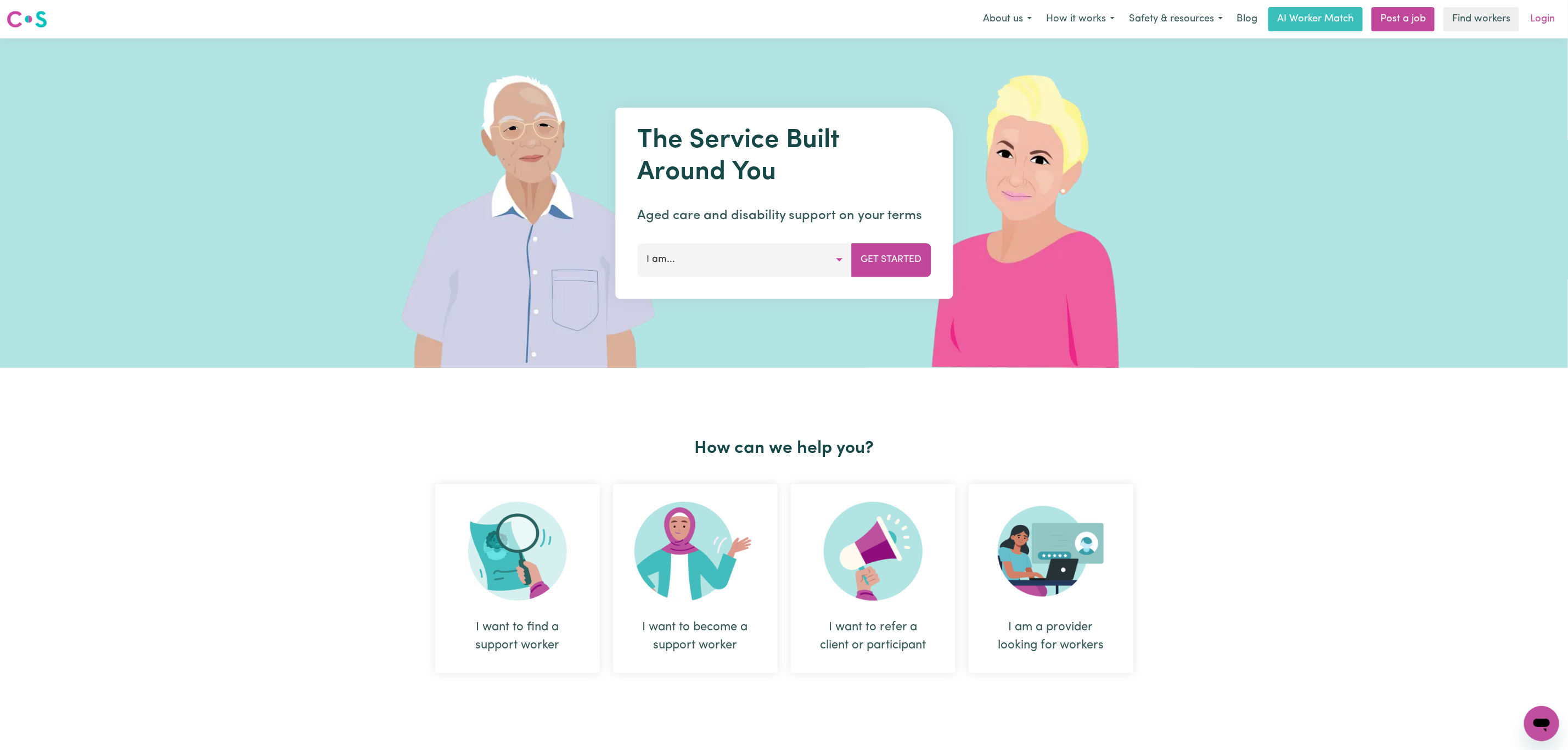
click at [1543, 23] on link "Login" at bounding box center [1543, 19] width 38 height 24
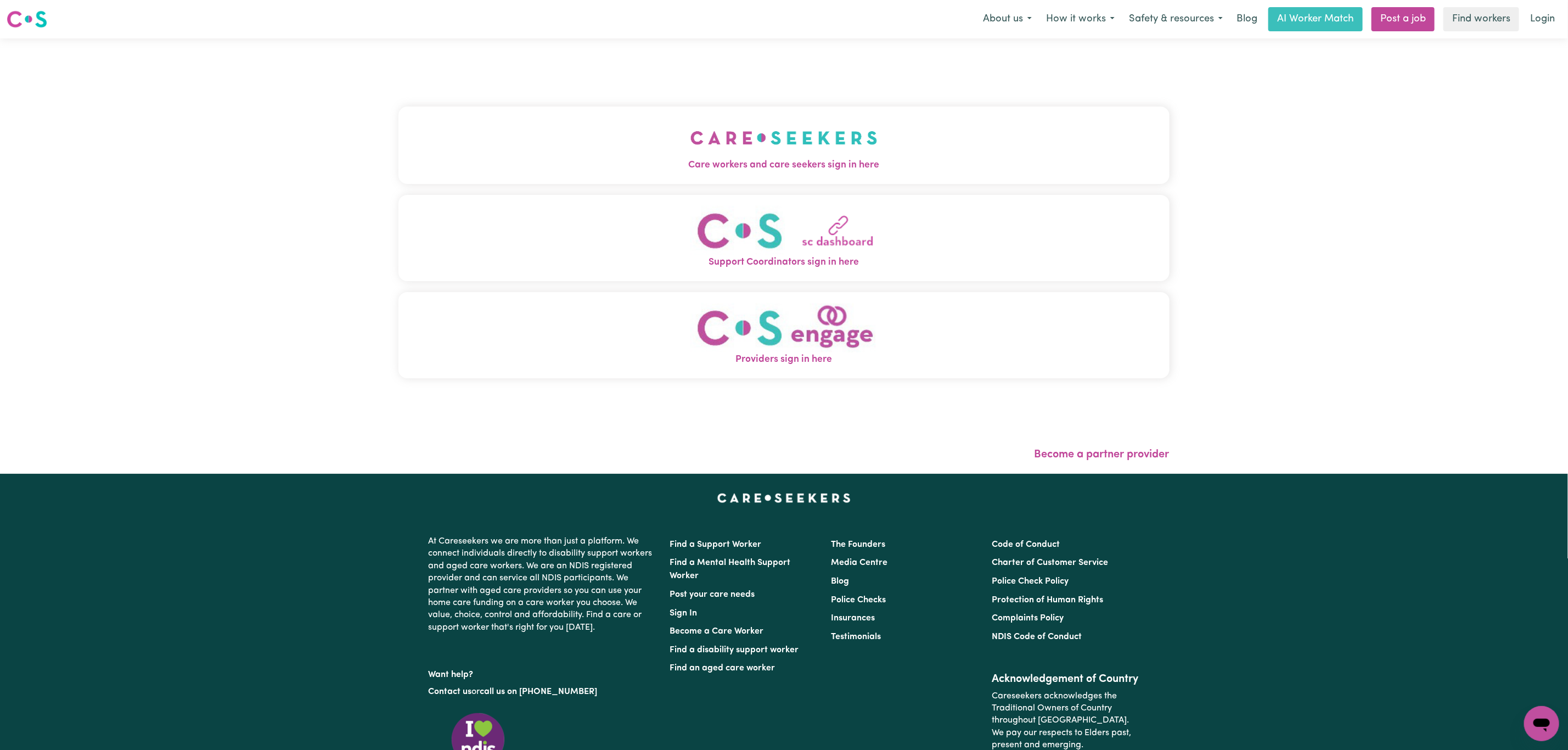
click at [673, 104] on div "Care workers and care seekers sign in here Support Coordinators sign in here Pr…" at bounding box center [784, 247] width 771 height 375
click at [655, 155] on button "Care workers and care seekers sign in here" at bounding box center [784, 145] width 771 height 77
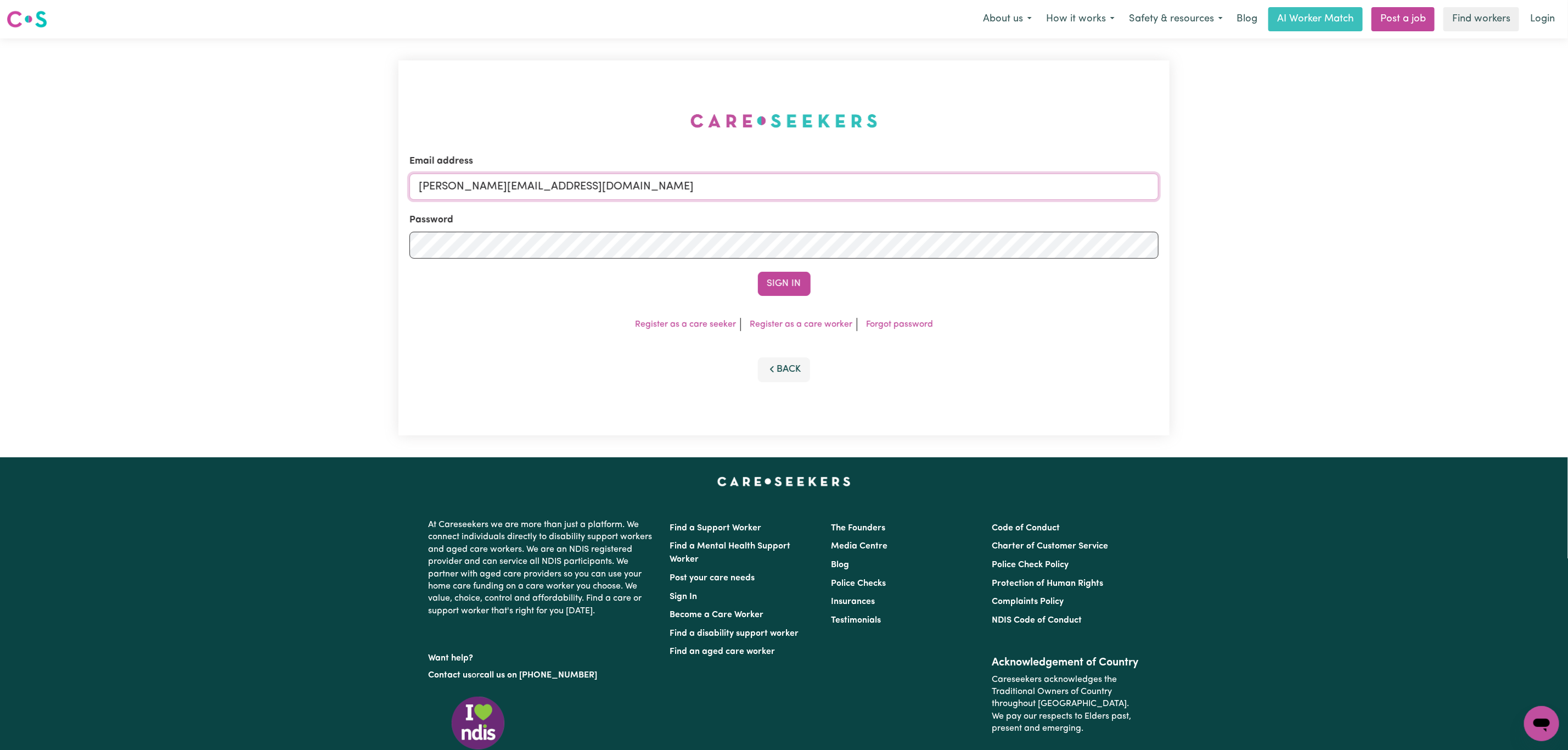
click at [546, 177] on input "[PERSON_NAME][EMAIL_ADDRESS][DOMAIN_NAME]" at bounding box center [784, 187] width 749 height 26
click at [468, 179] on input "[EMAIL_ADDRESS][PERSON_NAME][DOMAIN_NAME]" at bounding box center [784, 187] width 749 height 26
drag, startPoint x: 480, startPoint y: 191, endPoint x: 787, endPoint y: 191, distance: 307.0
click at [787, 191] on input "[EMAIL_ADDRESS][PERSON_NAME][DOMAIN_NAME]" at bounding box center [784, 187] width 749 height 26
type input "superuser~[EMAIL_ADDRESS][DOMAIN_NAME]"
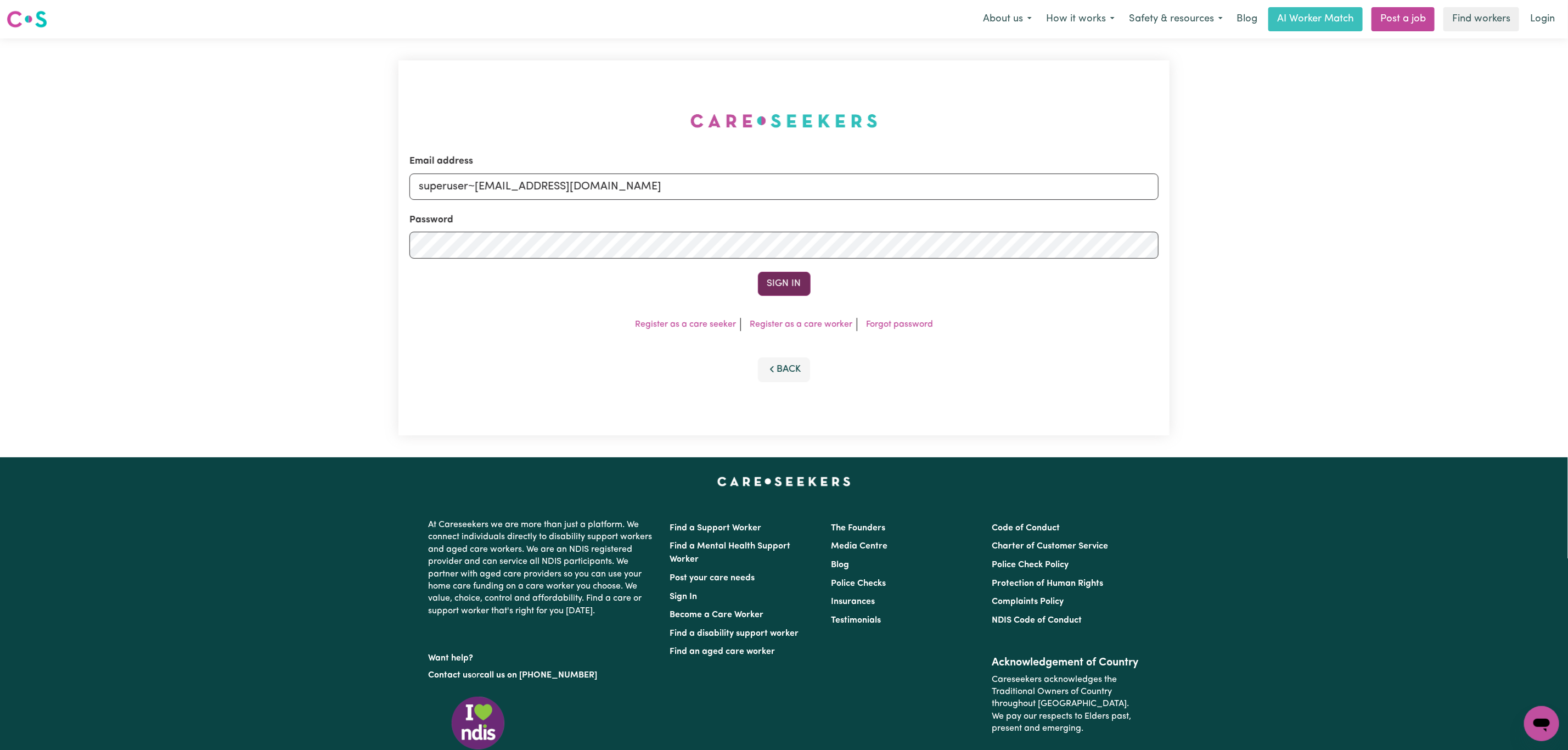
click at [789, 277] on button "Sign In" at bounding box center [784, 284] width 53 height 24
